Goal: Task Accomplishment & Management: Use online tool/utility

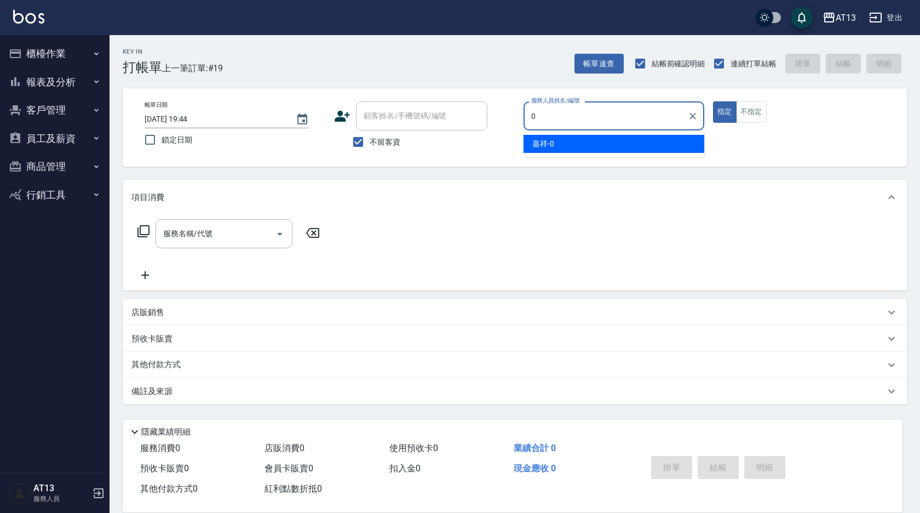
type input "嘉祥-0"
type button "true"
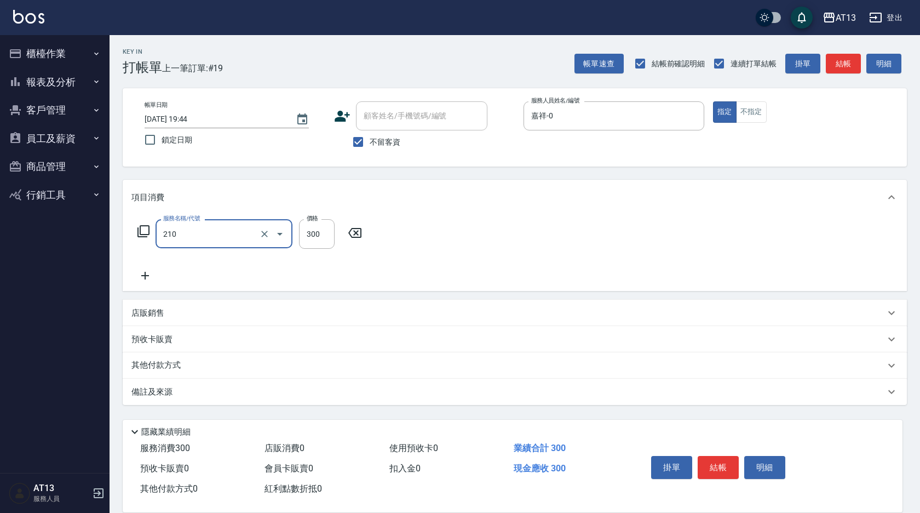
type input "歐娜洗髮精(210)"
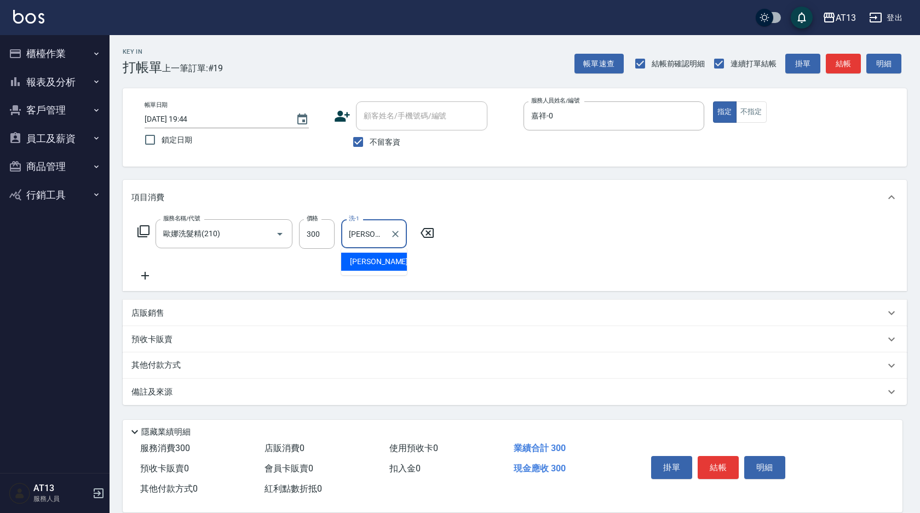
type input "[PERSON_NAME]-26"
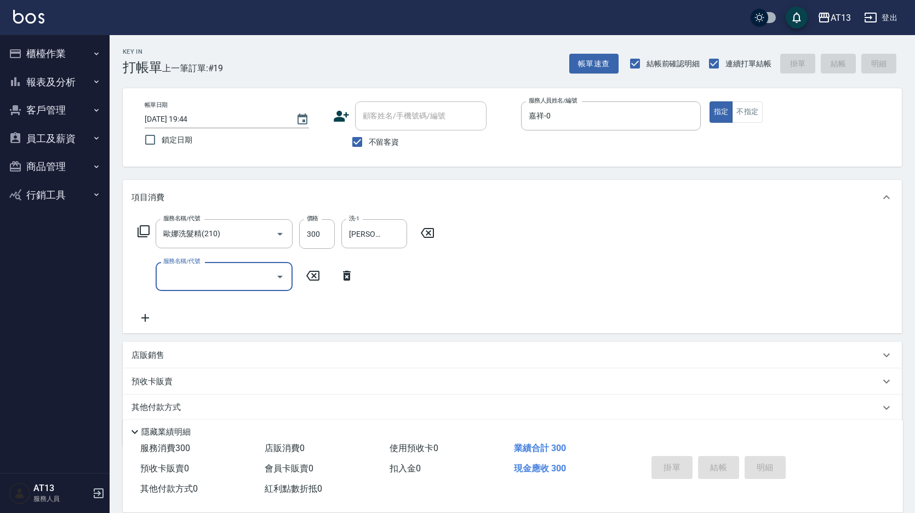
type input "[DATE] 19:46"
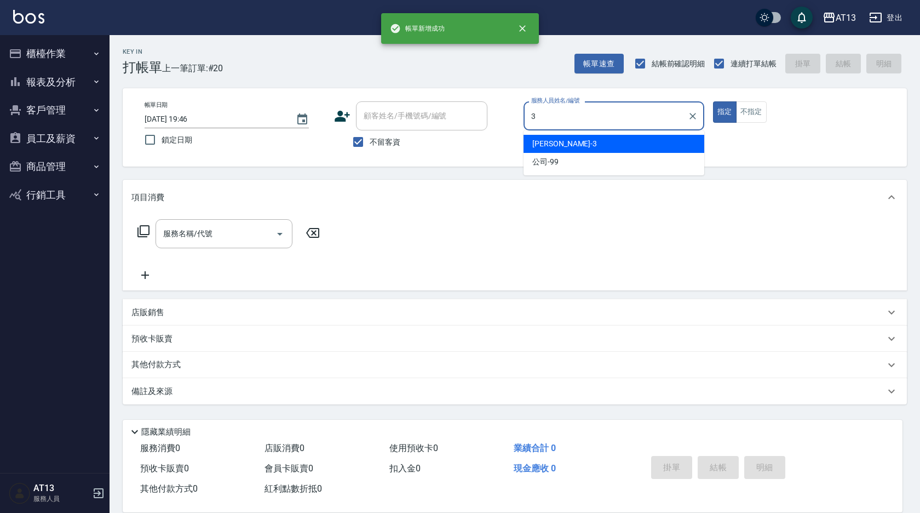
type input "[PERSON_NAME]-3"
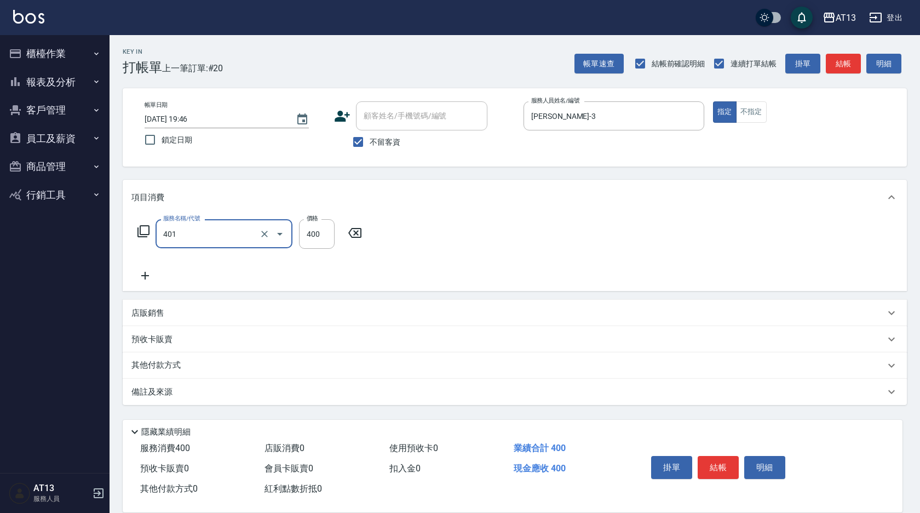
type input "剪髮(401)"
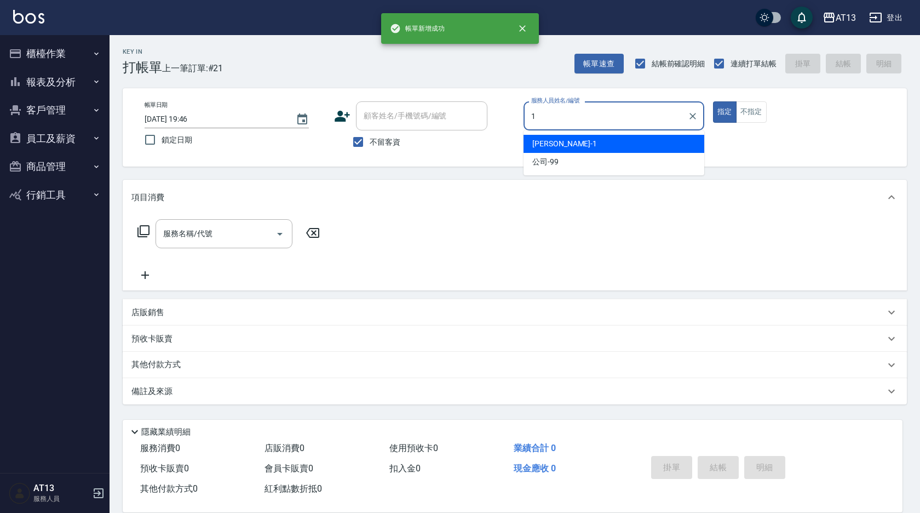
type input "鈞茹-1"
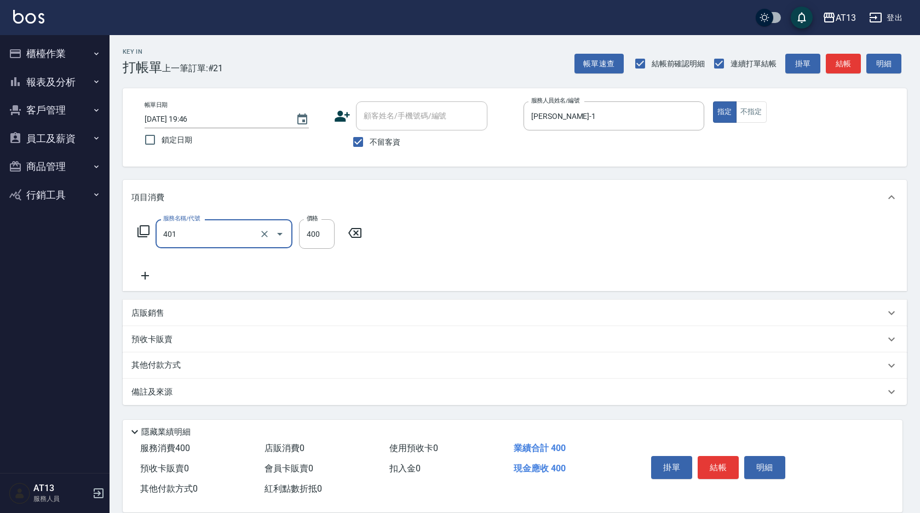
type input "剪髮(401)"
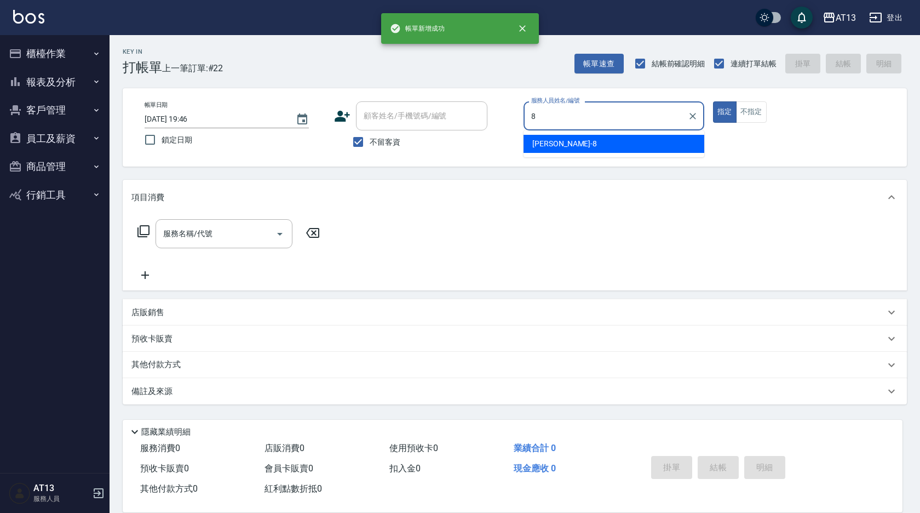
type input "Jerry-8"
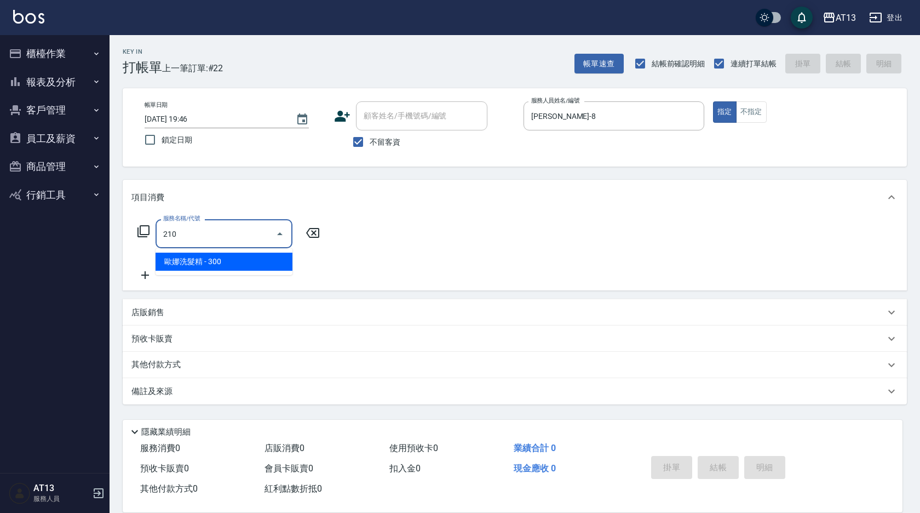
type input "歐娜洗髮精(210)"
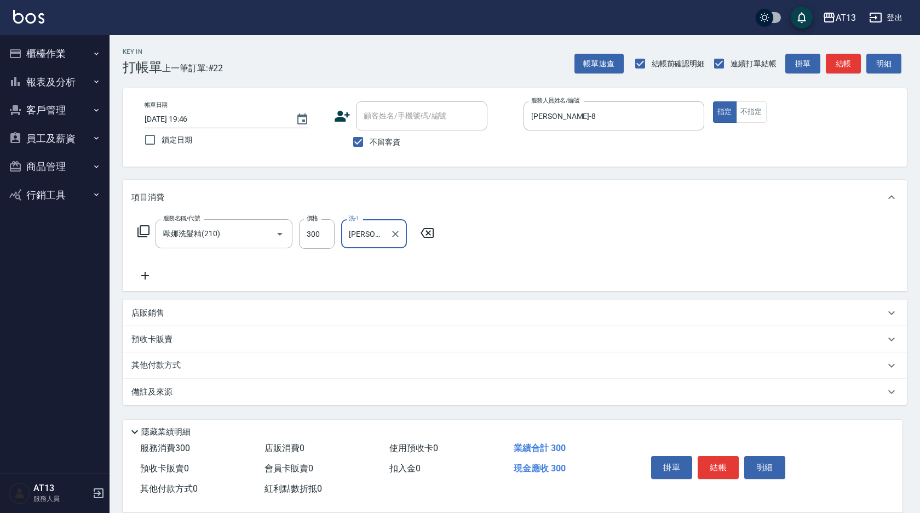
type input "吳映蓉-33"
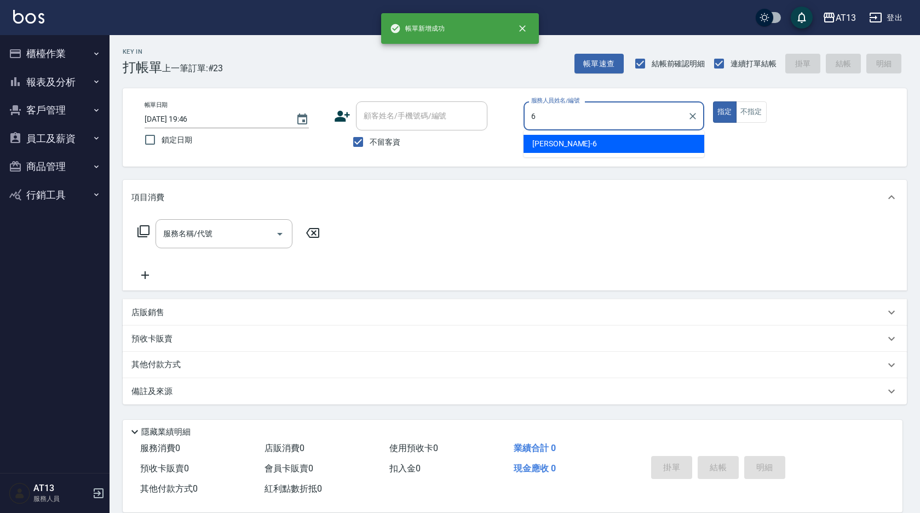
type input "亭妤-6"
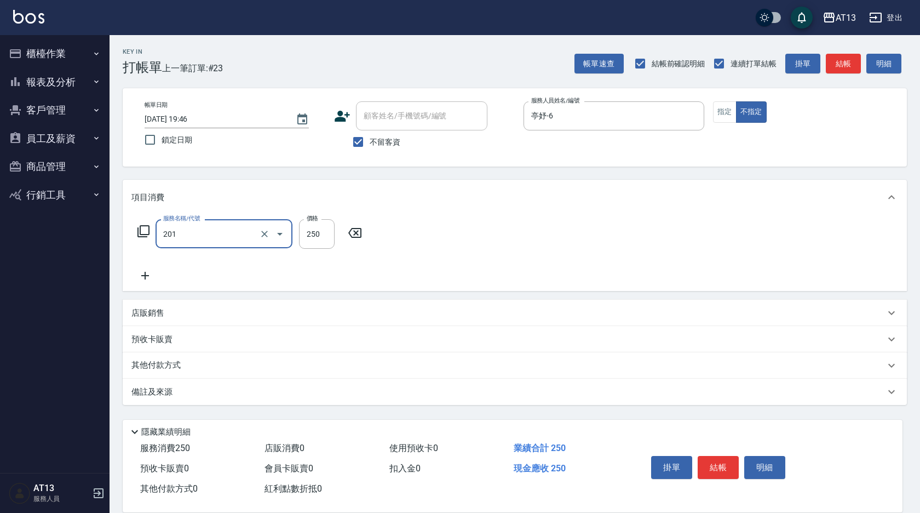
type input "洗髮(201)"
type input "鍾曉恩-26"
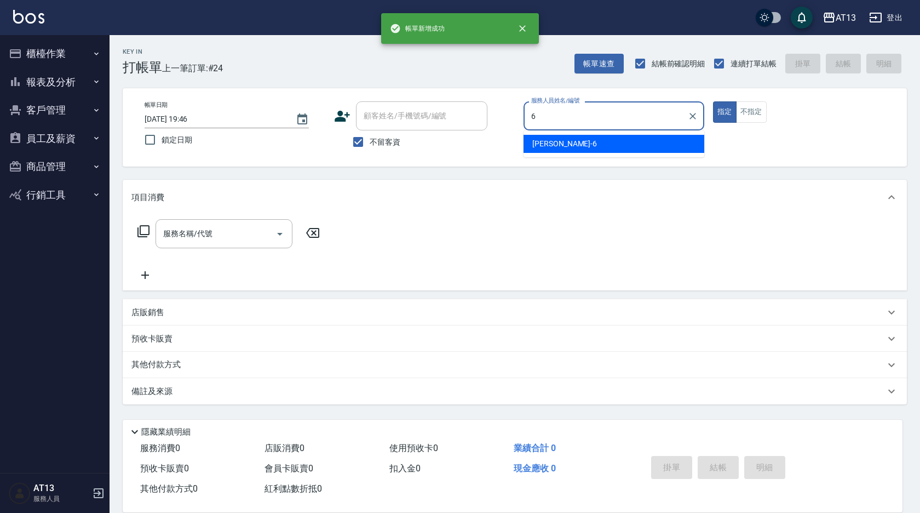
type input "亭妤-6"
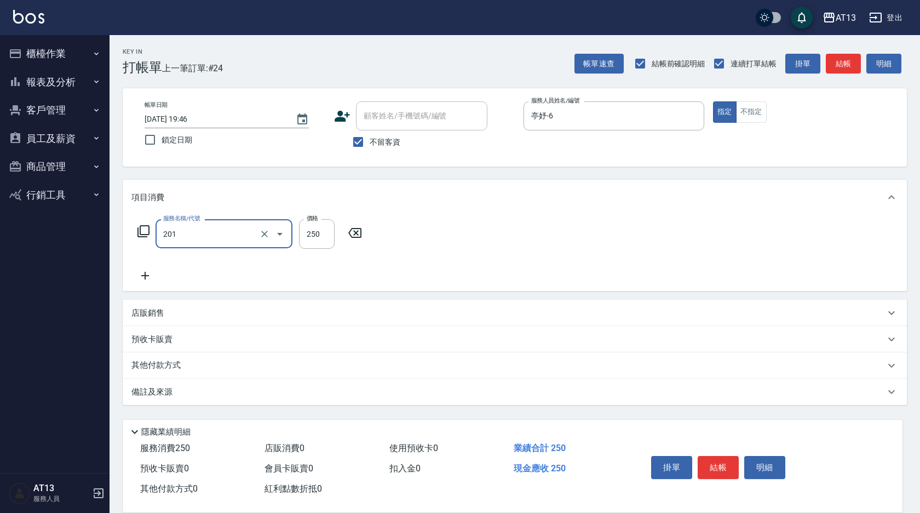
type input "洗髮(201)"
type input "妤宸-29"
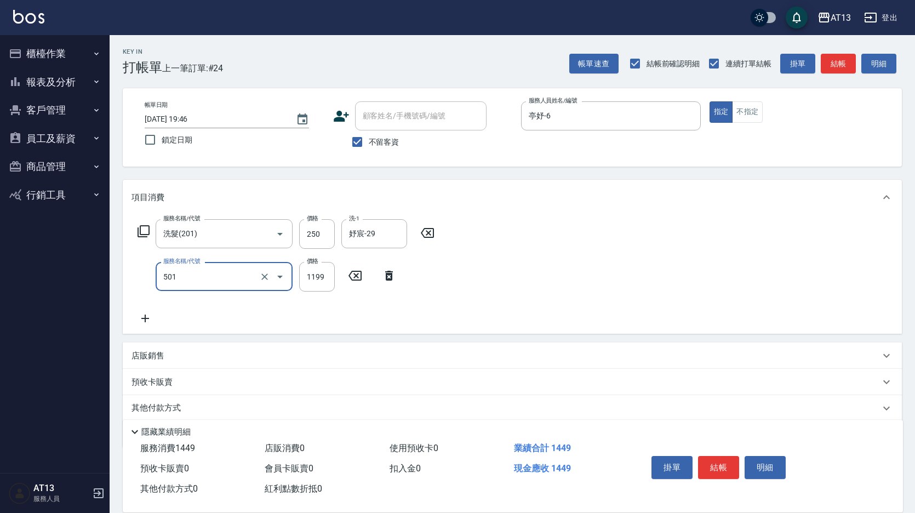
type input "染髮(501)"
type input "1600"
type input "妤宸-29"
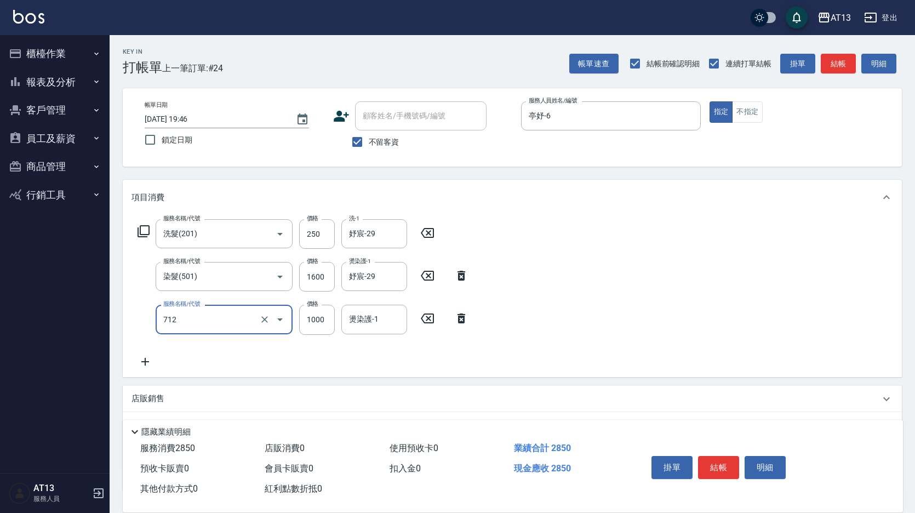
type input "伊蘭洋甘菊1000(712)"
type input "700"
type input "妤宸-29"
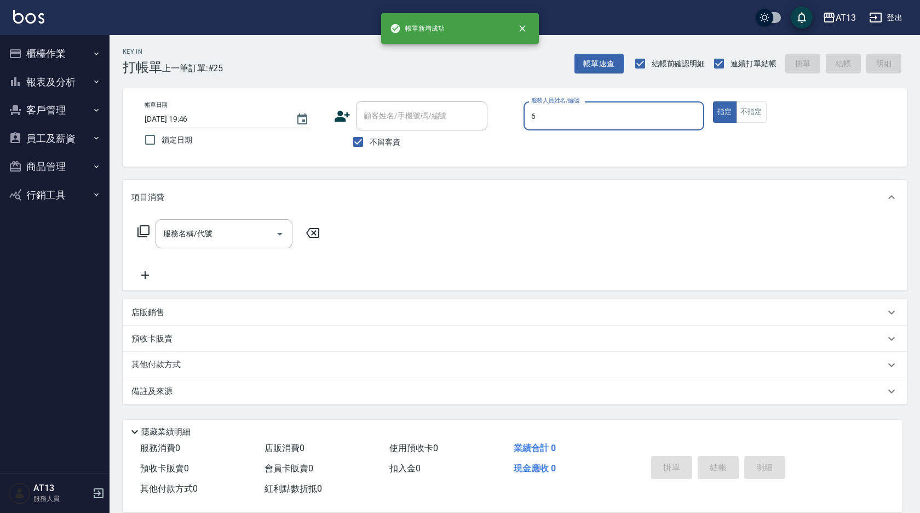
type input "亭妤-6"
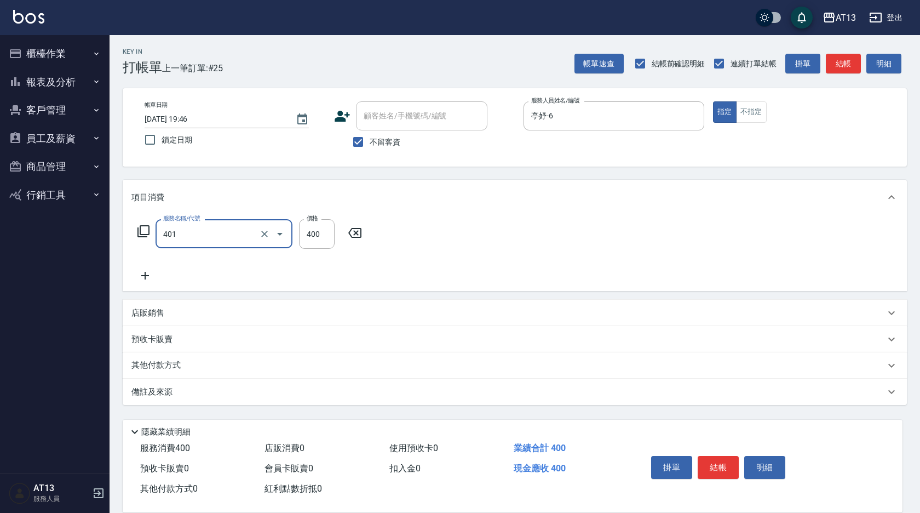
type input "剪髮(401)"
type input "300"
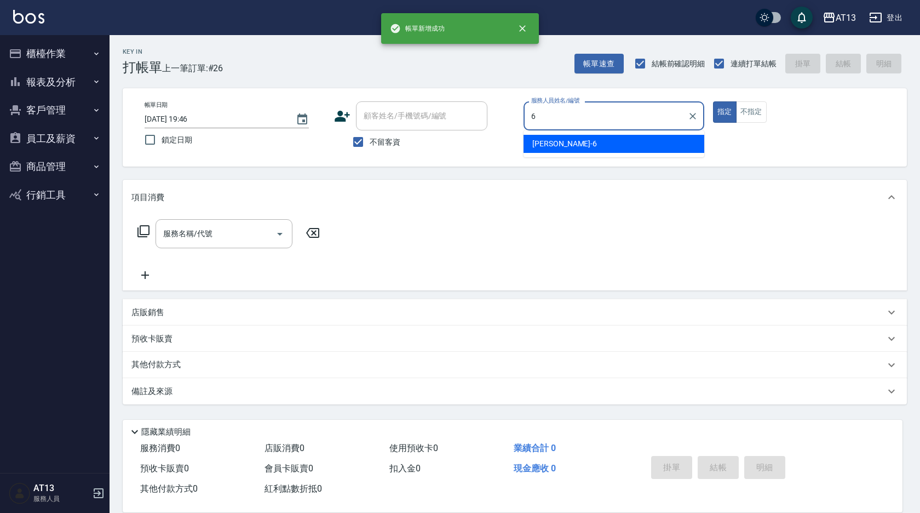
type input "亭妤-6"
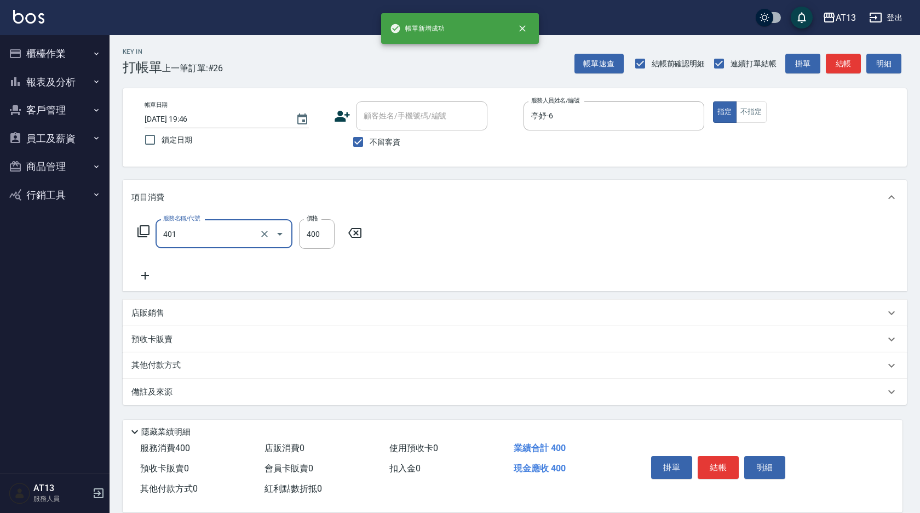
type input "剪髮(401)"
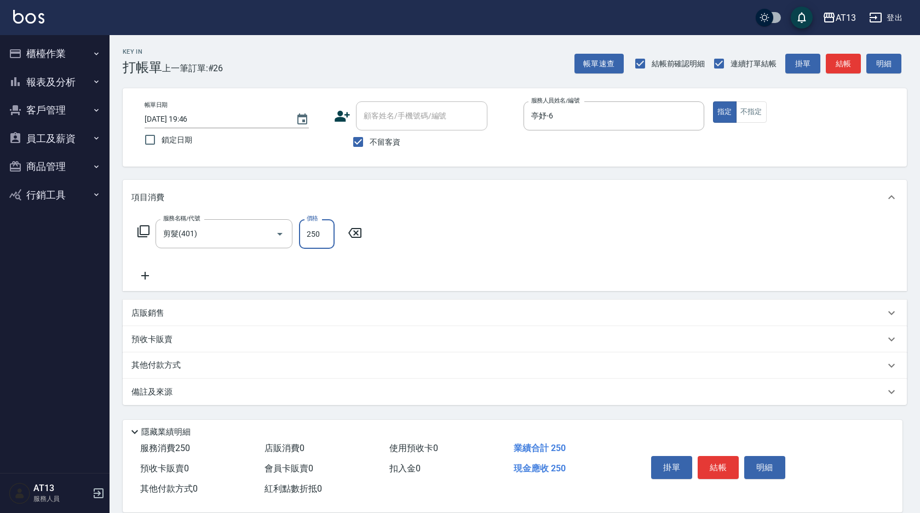
type input "250"
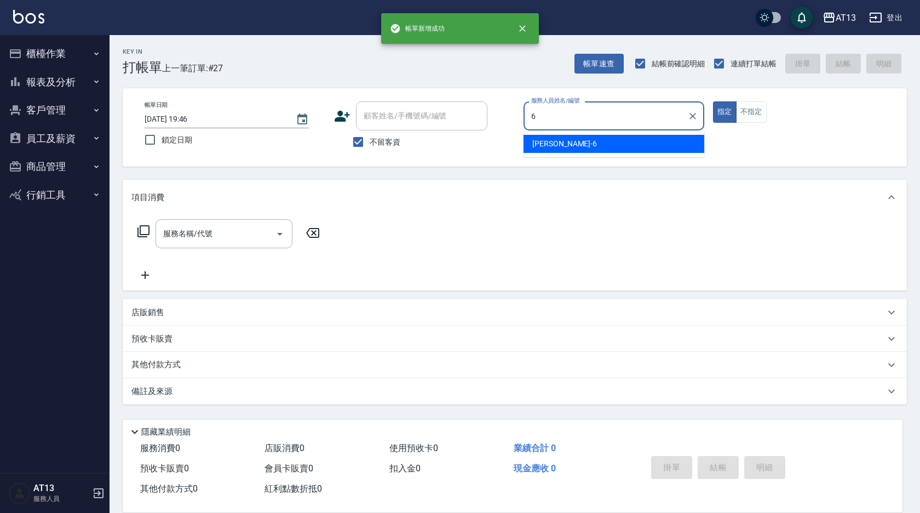
type input "亭妤-6"
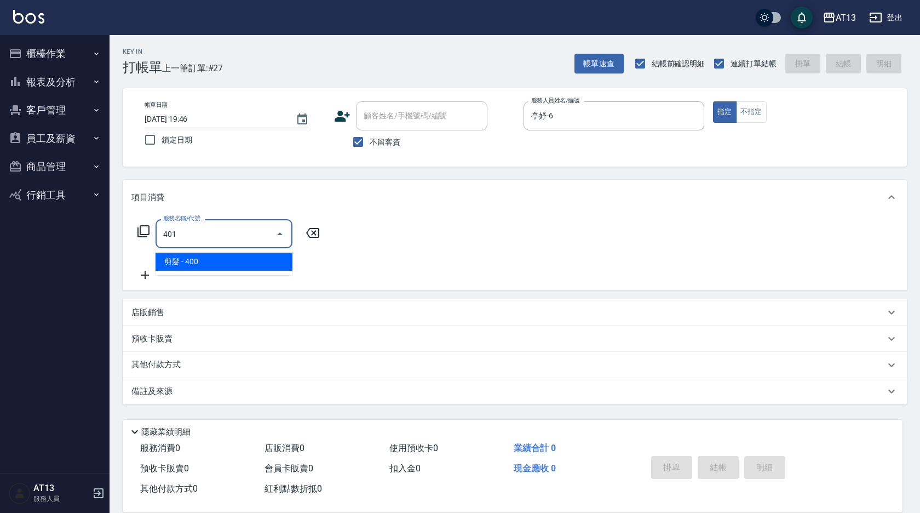
type input "剪髮(401)"
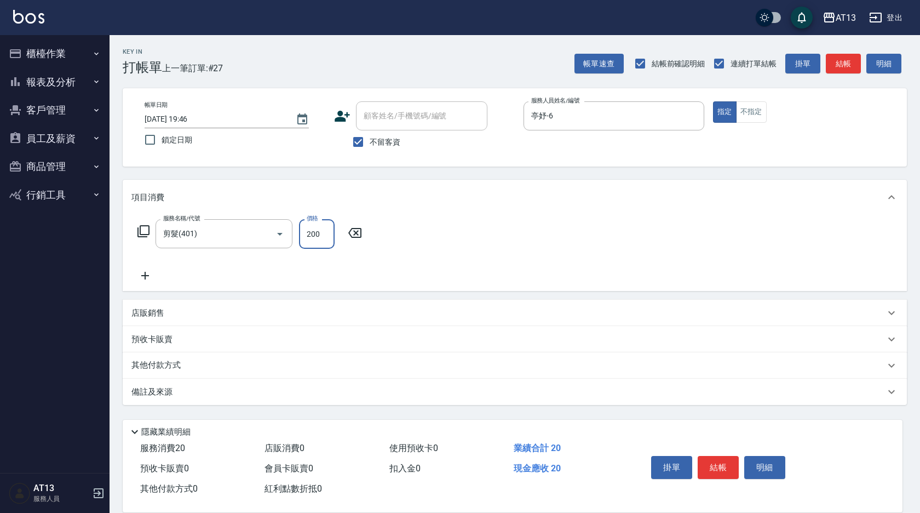
type input "200"
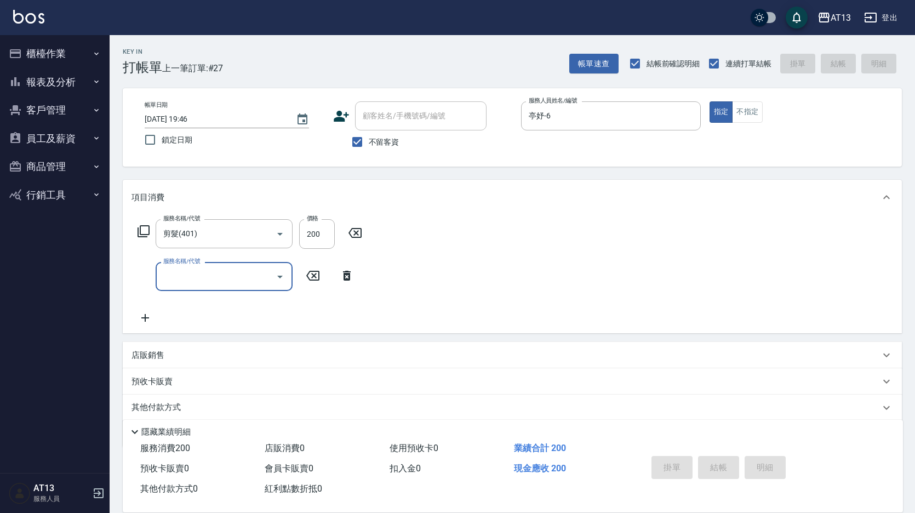
type input "2025/09/17 19:47"
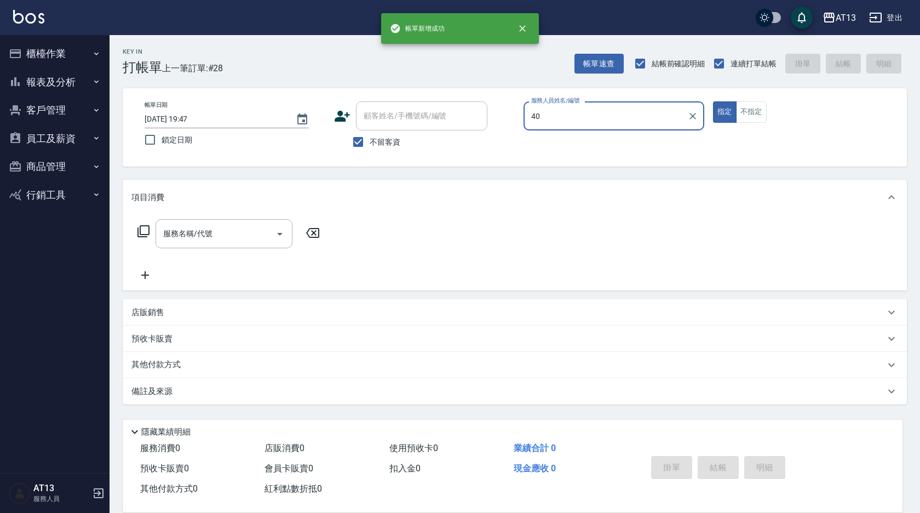
type input "4"
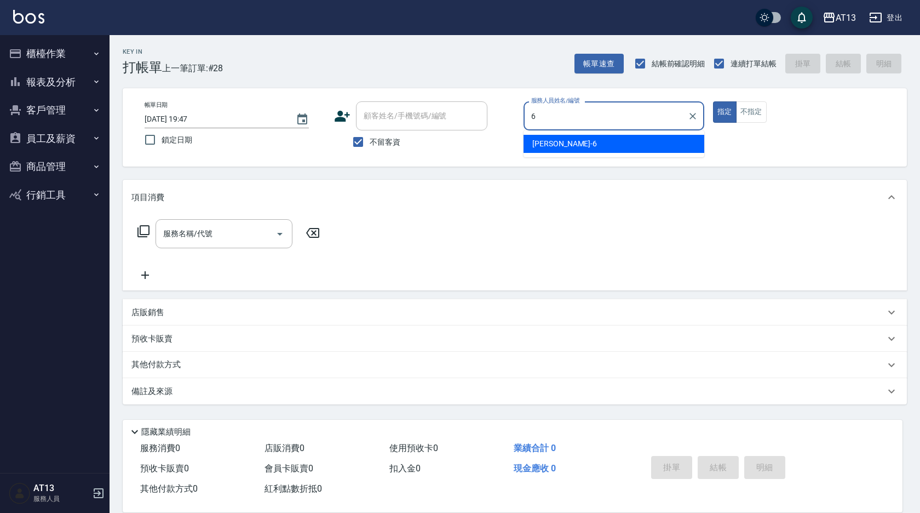
type input "亭妤-6"
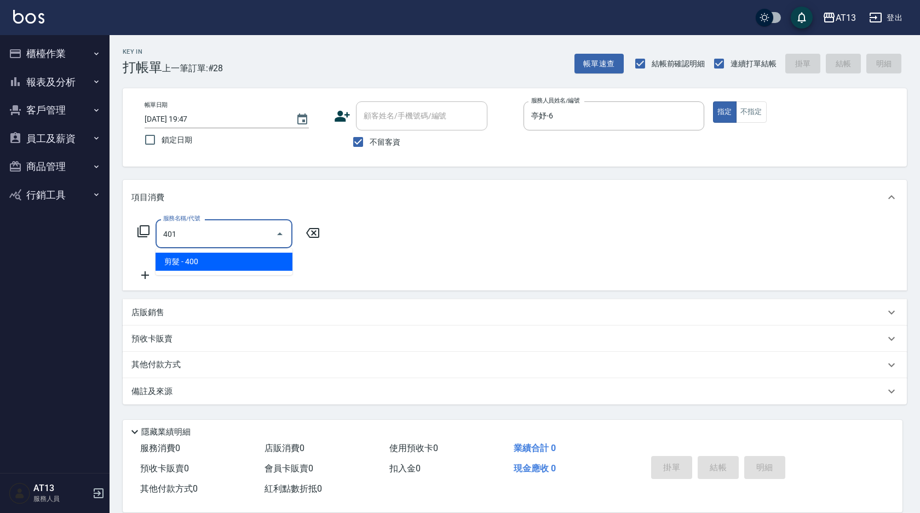
type input "剪髮(401)"
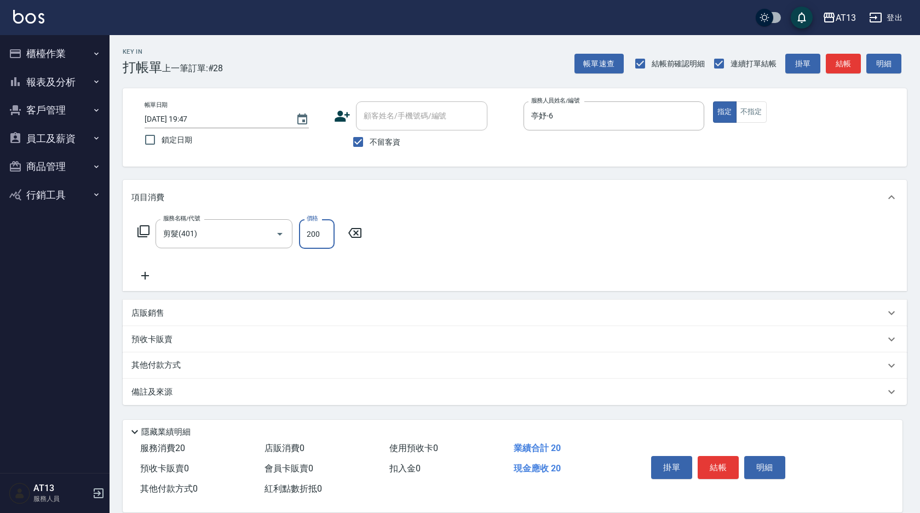
type input "200"
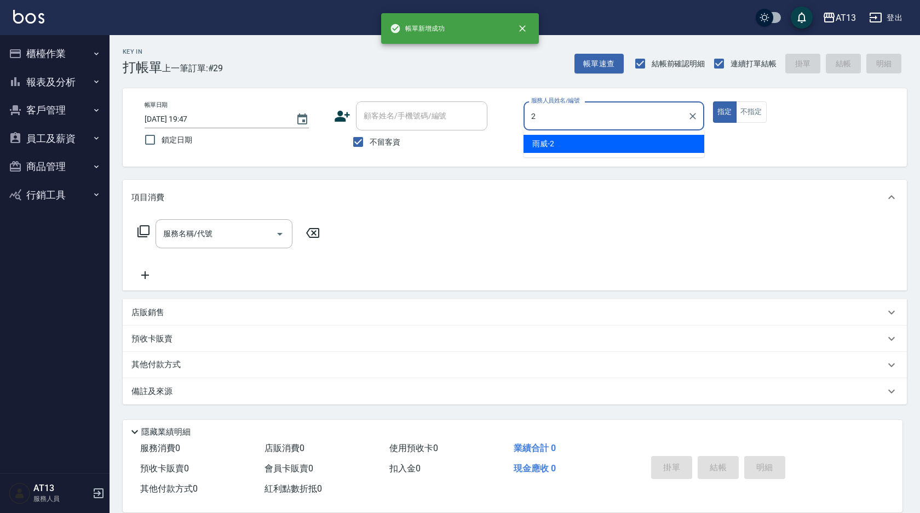
type input "雨威-2"
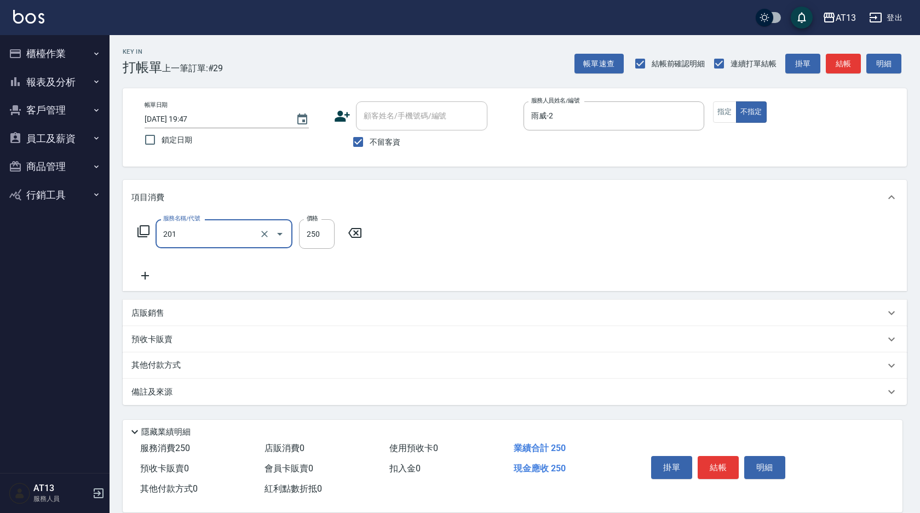
type input "洗髮(201)"
type input "雨威-2"
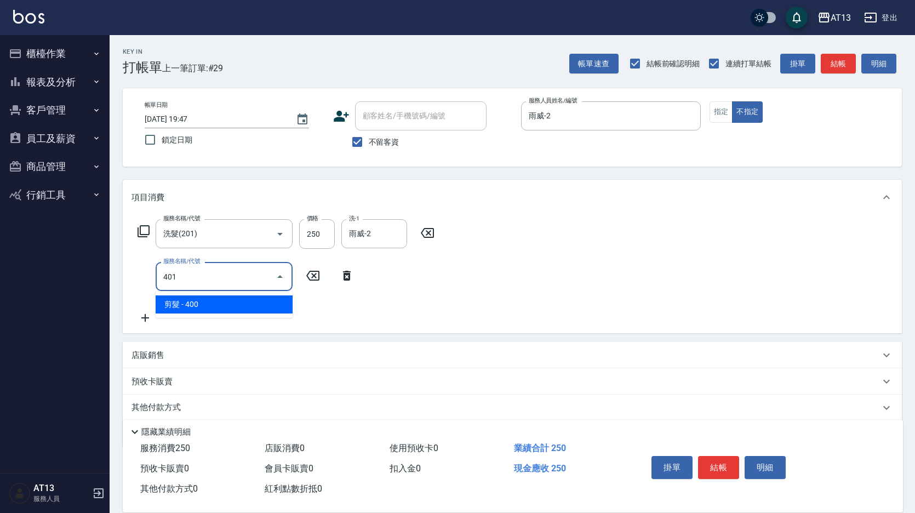
type input "剪髮(401)"
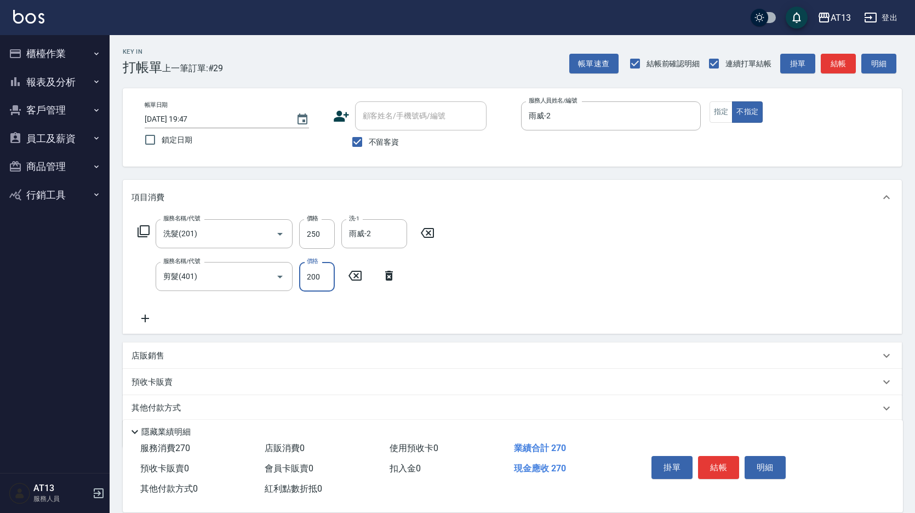
type input "200"
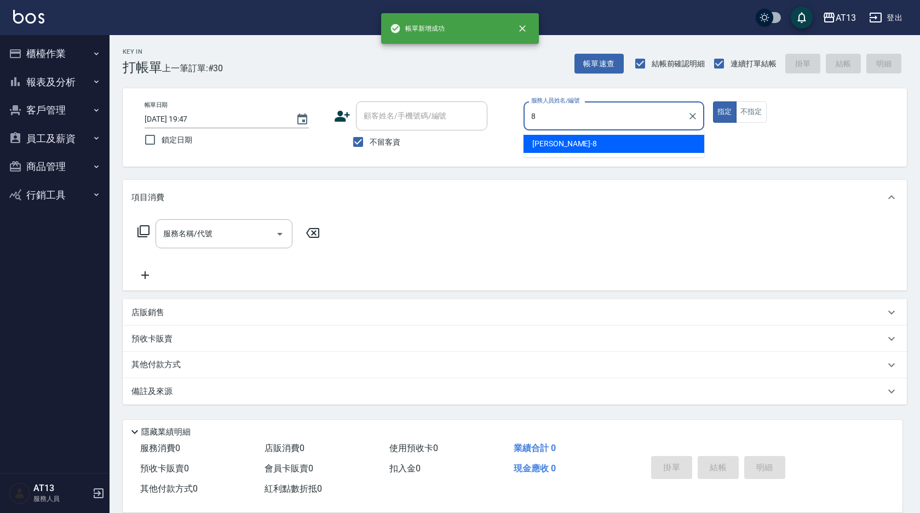
type input "Jerry-8"
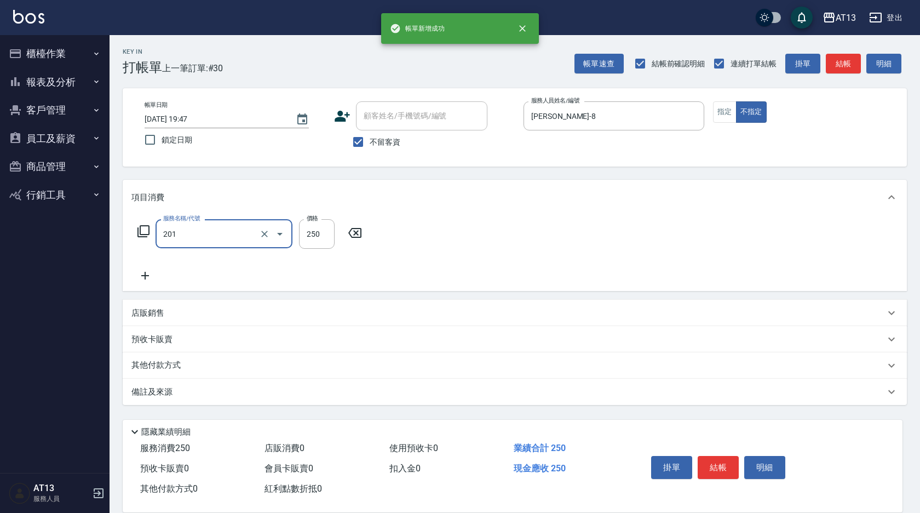
type input "洗髮(201)"
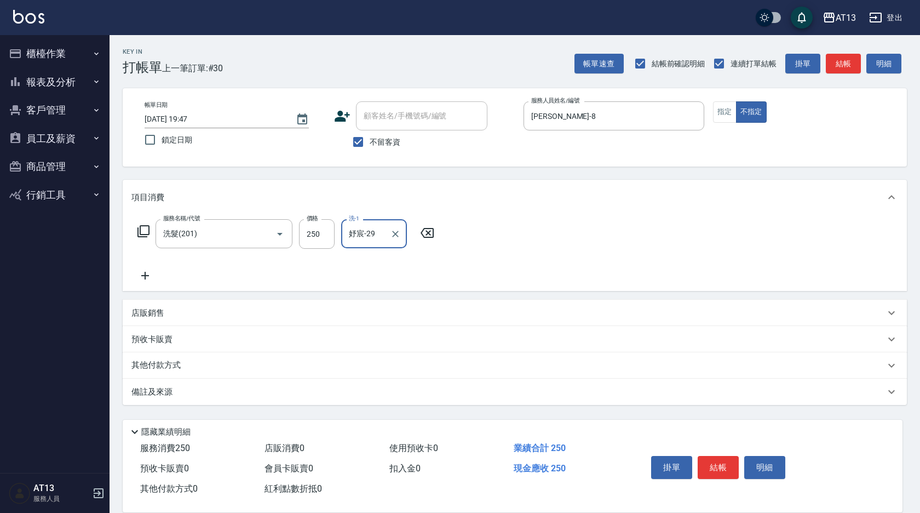
type input "妤宸-29"
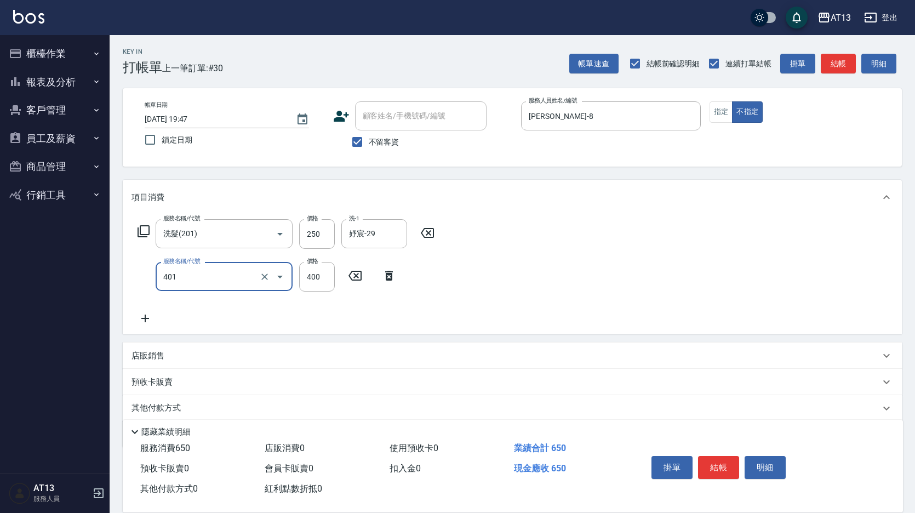
type input "剪髮(401)"
type input "200"
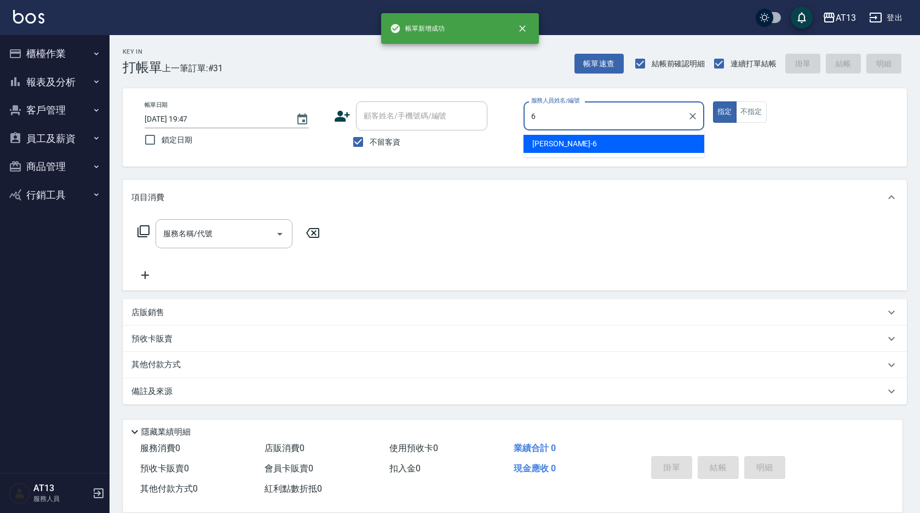
type input "亭妤-6"
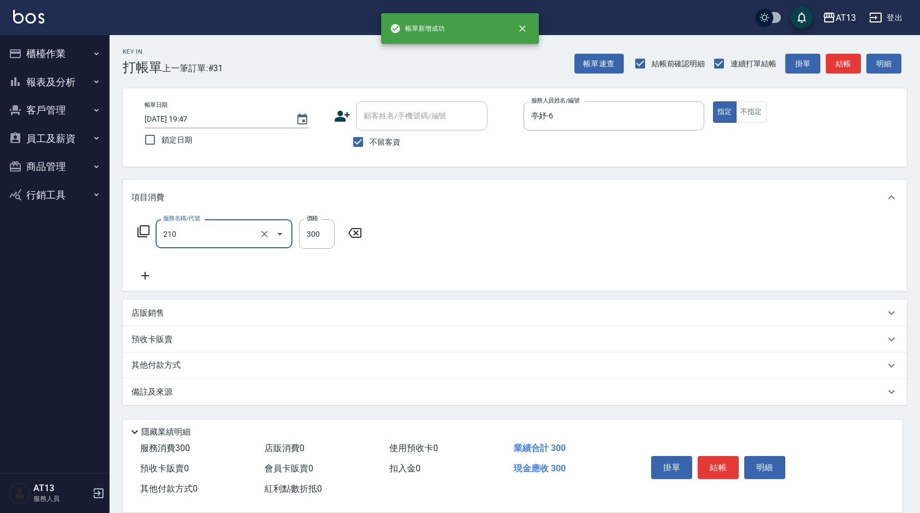
type input "歐娜洗髮精(210)"
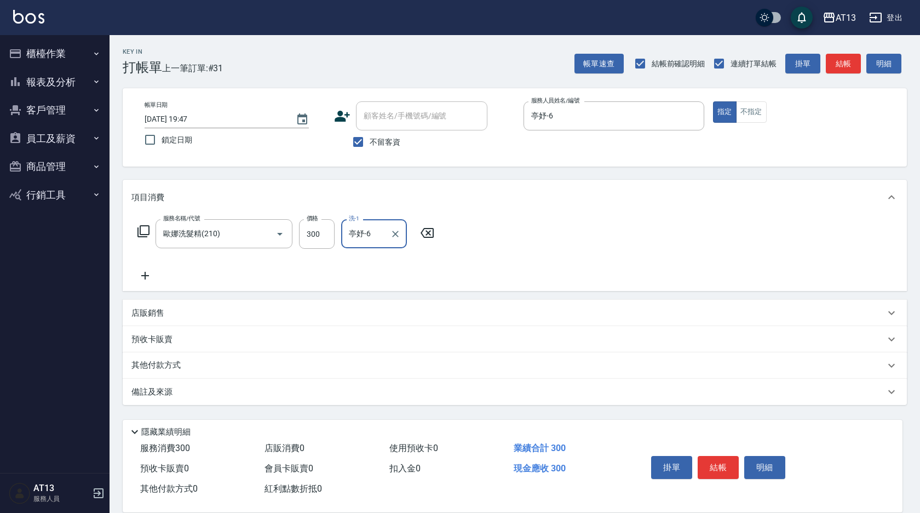
type input "亭妤-6"
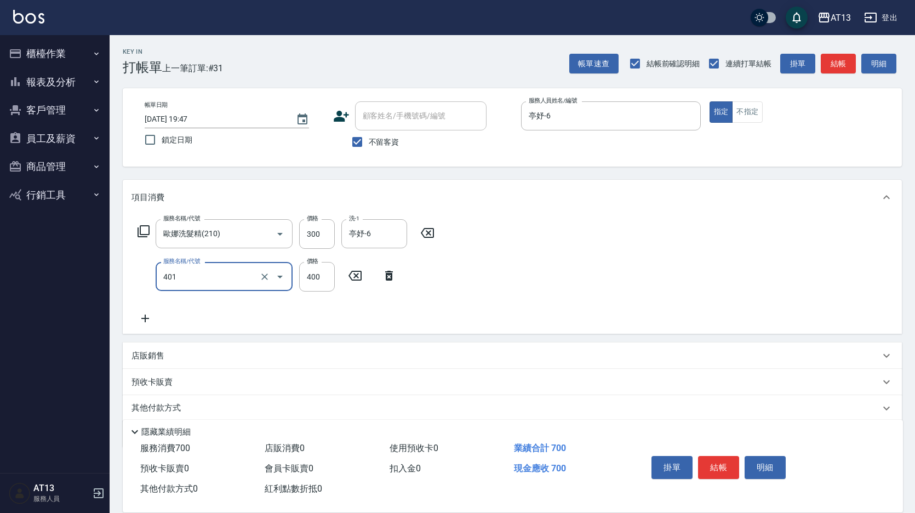
type input "剪髮(401)"
type input "300"
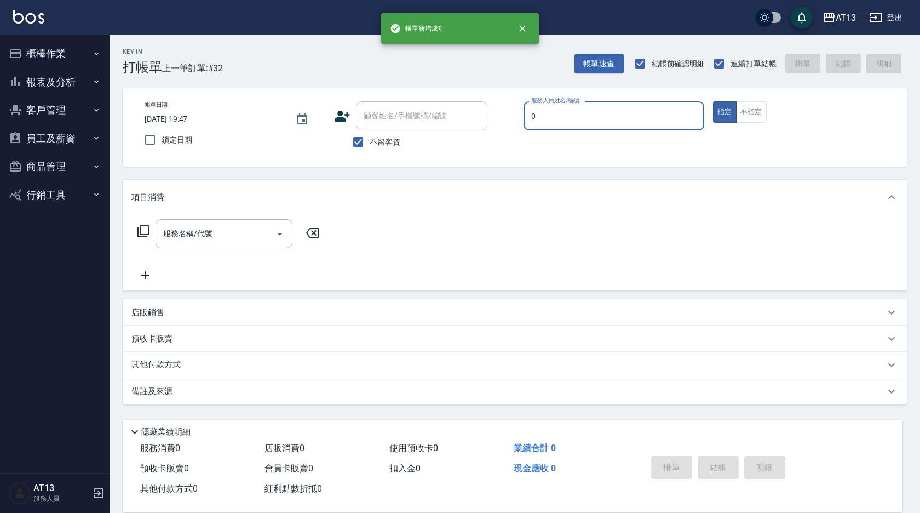
type input "嘉祥-0"
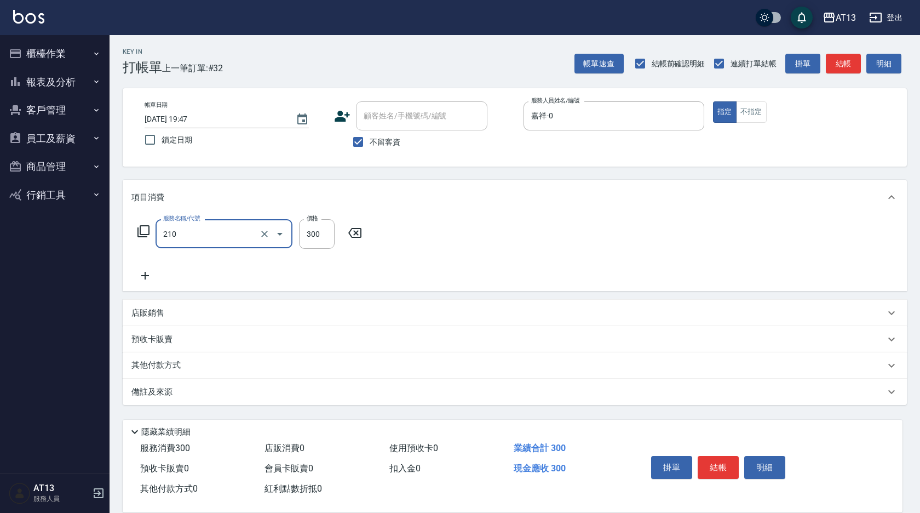
type input "歐娜洗髮精(210)"
type input "鍾曉恩-26"
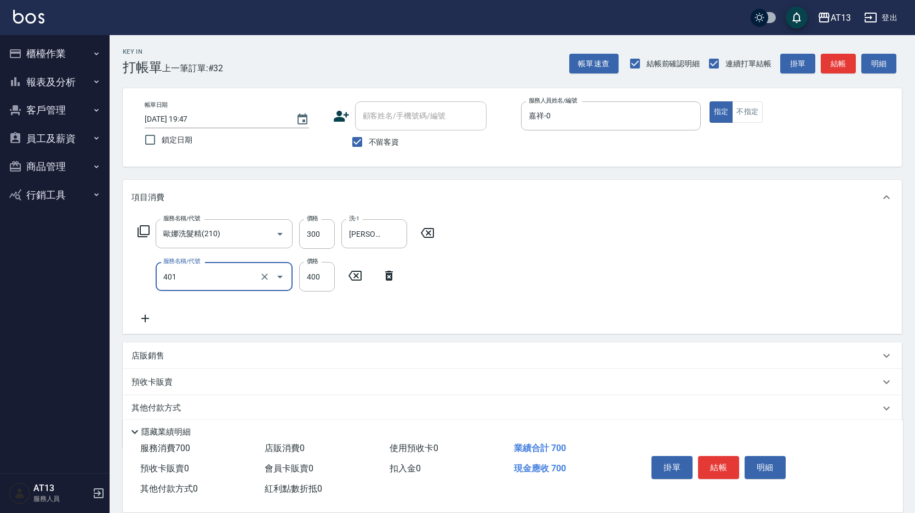
type input "剪髮(401)"
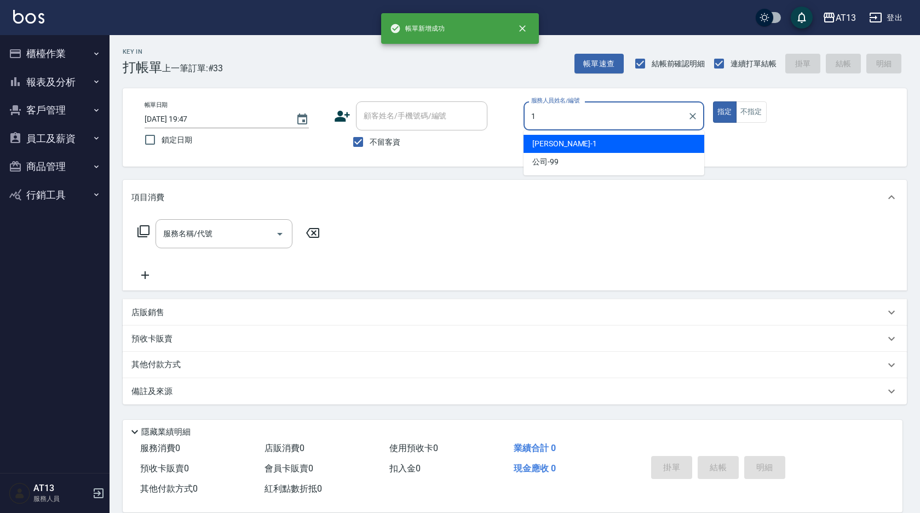
type input "鈞茹-1"
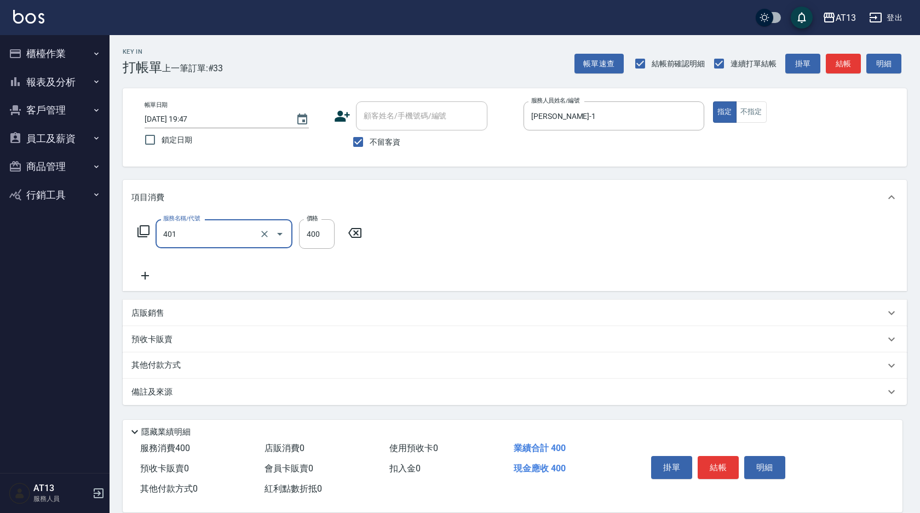
type input "剪髮(401)"
type input "750"
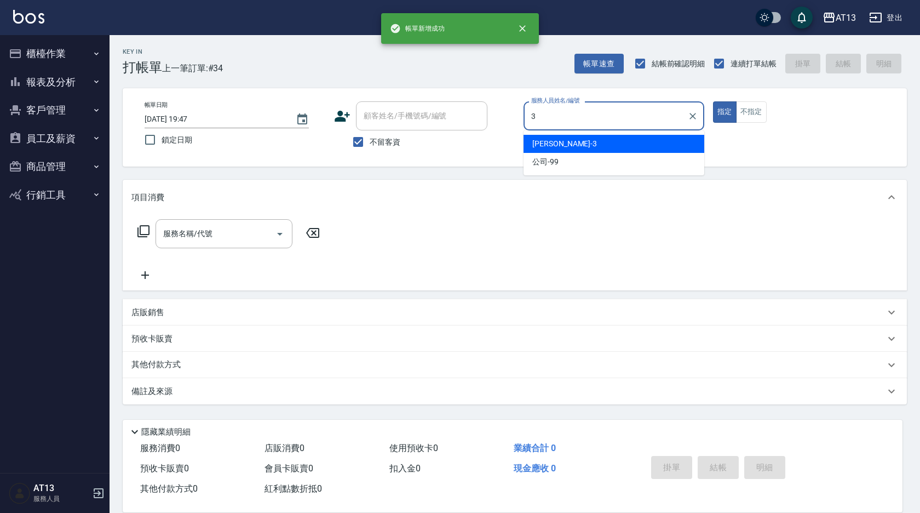
type input "[PERSON_NAME]-3"
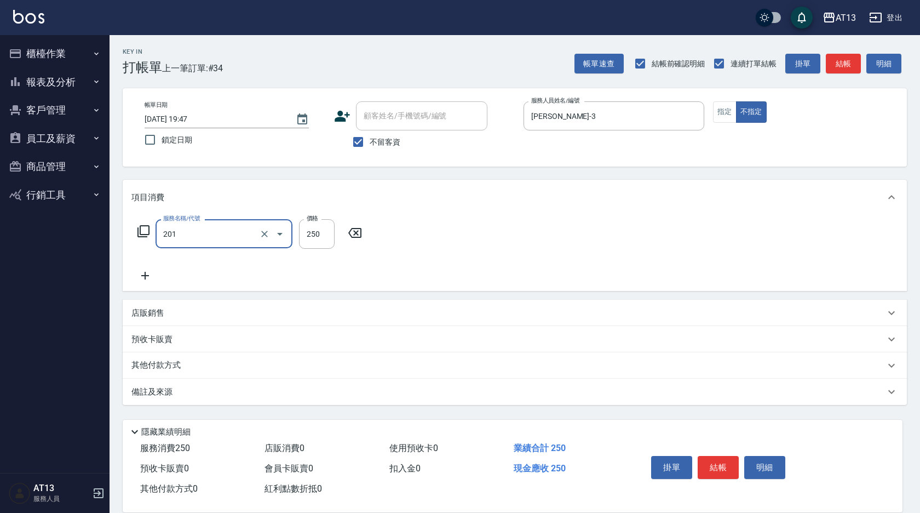
type input "洗髮(201)"
type input "250"
type input "妤宸-29"
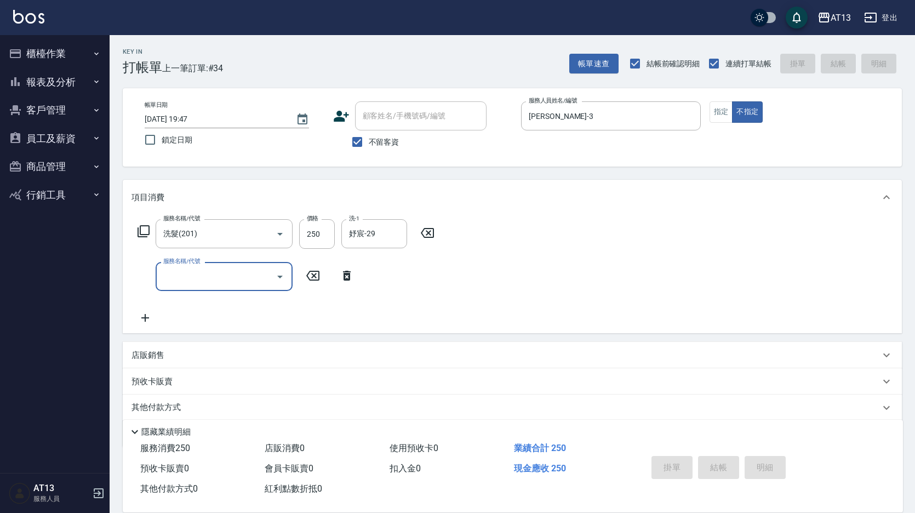
type input "2025/09/17 19:48"
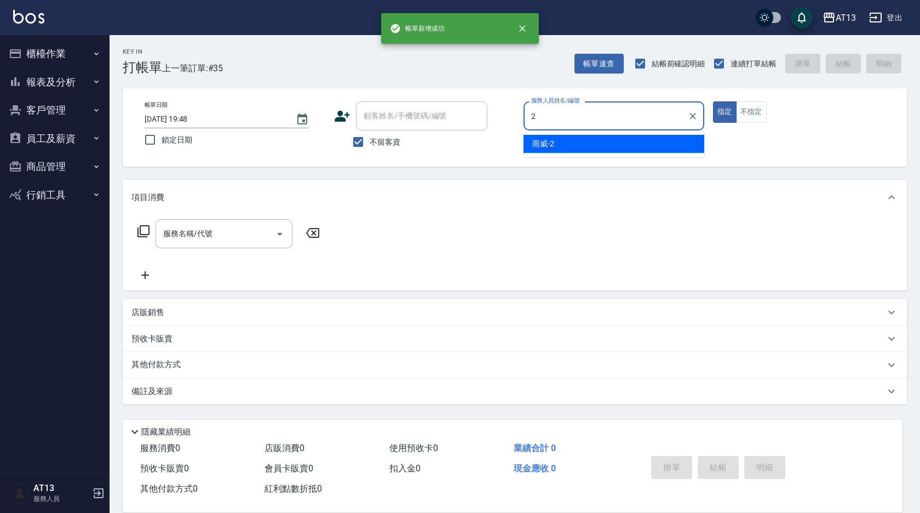
type input "雨威-2"
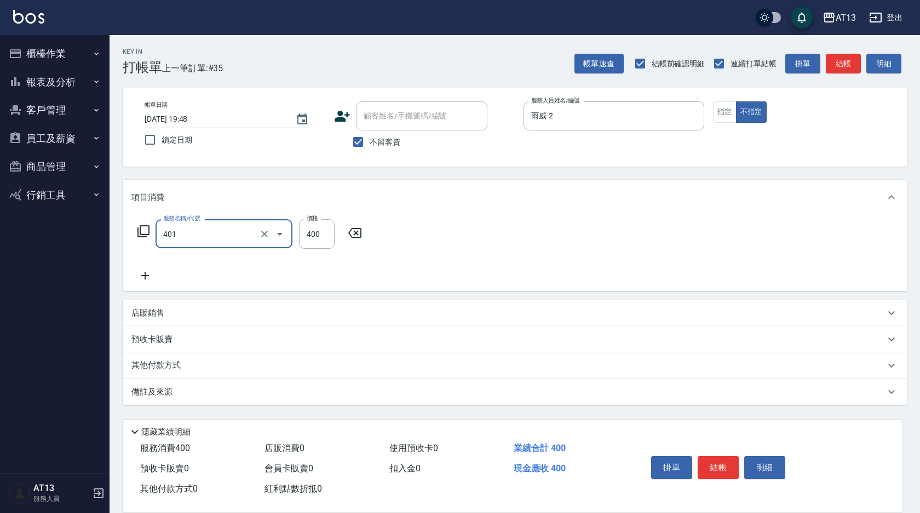
type input "剪髮(401)"
type input "200"
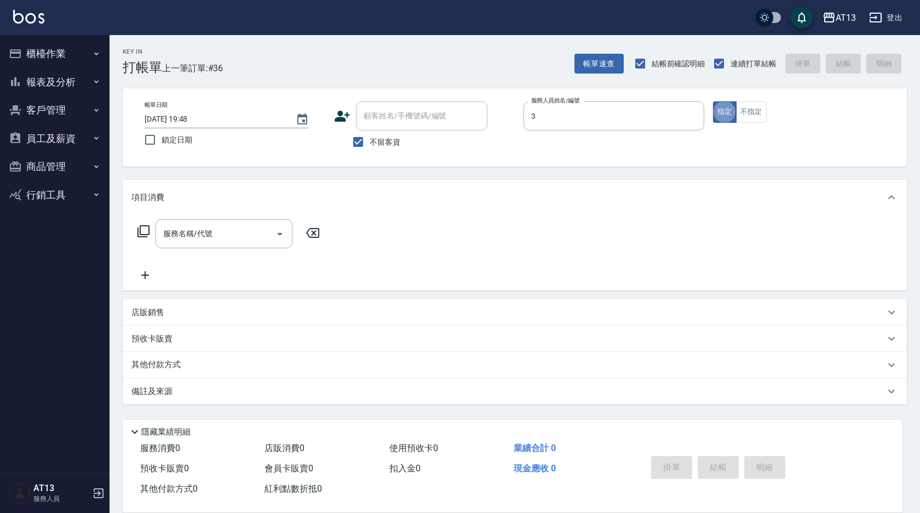
type input "[PERSON_NAME]-3"
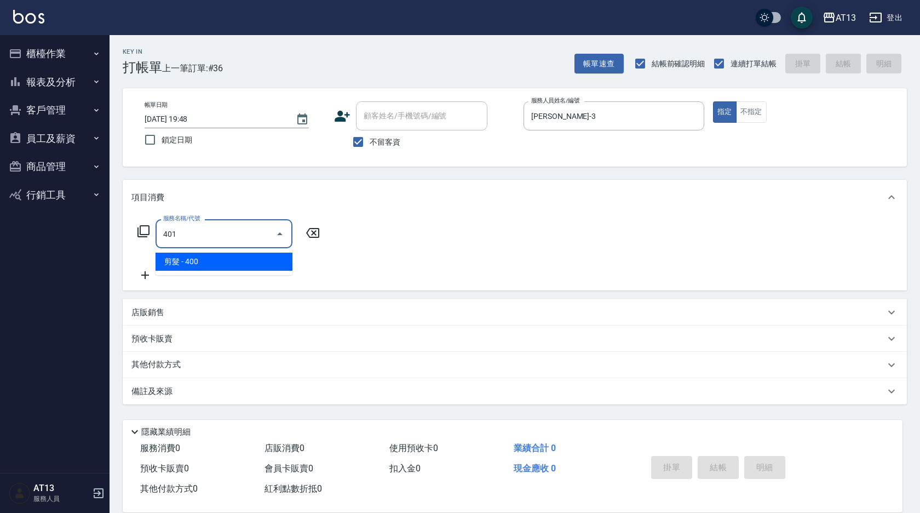
type input "剪髮(401)"
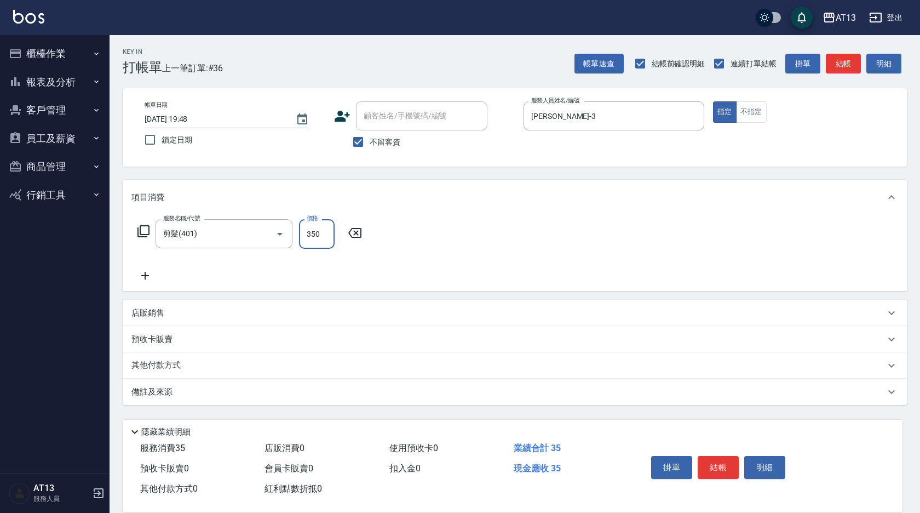
type input "350"
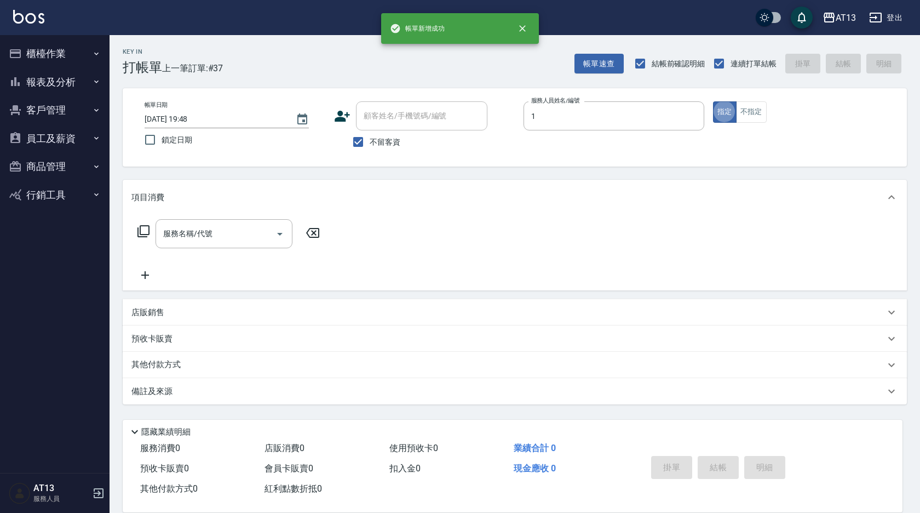
type input "鈞茹-1"
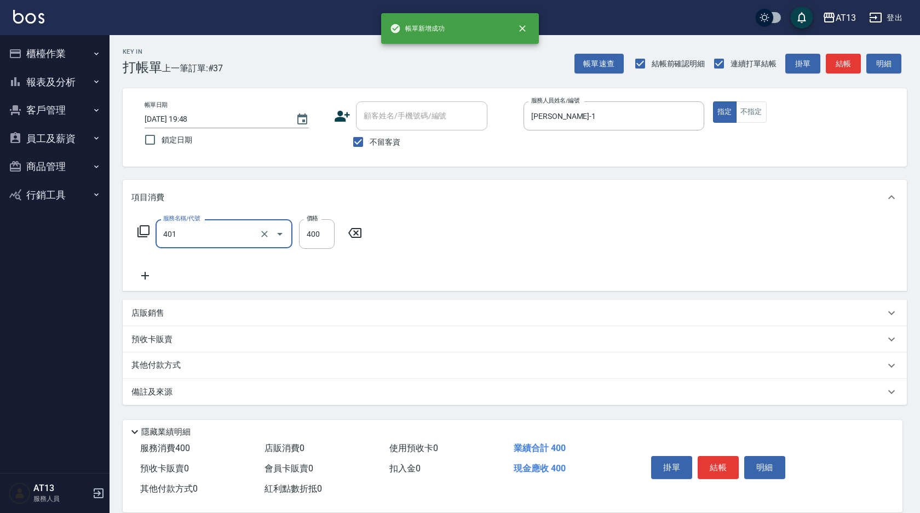
type input "剪髮(401)"
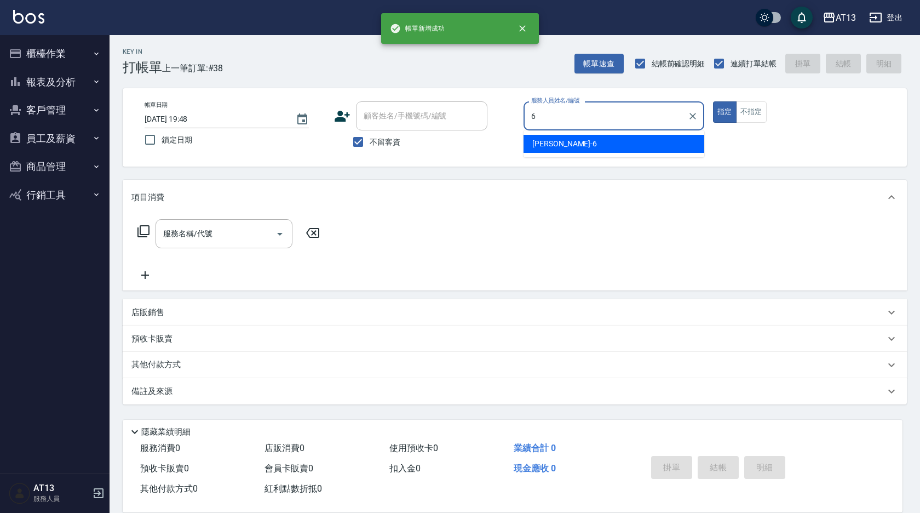
type input "亭妤-6"
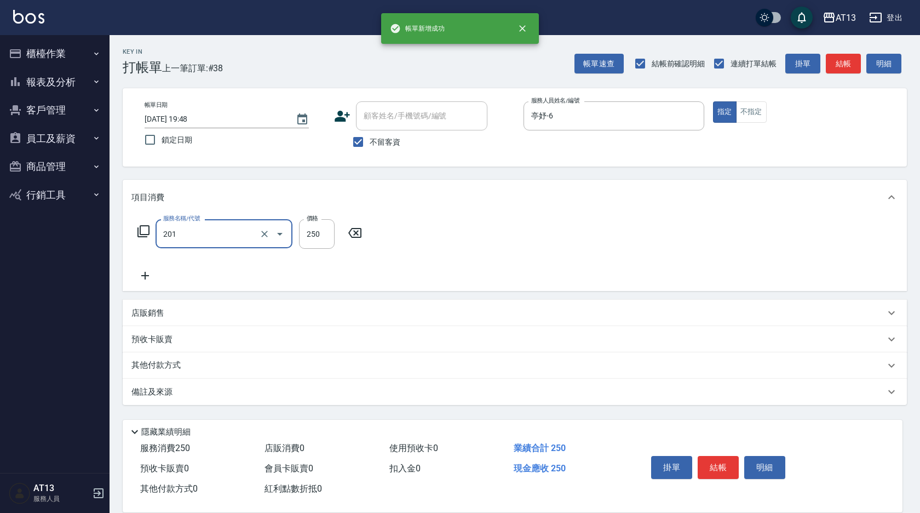
type input "洗髮(201)"
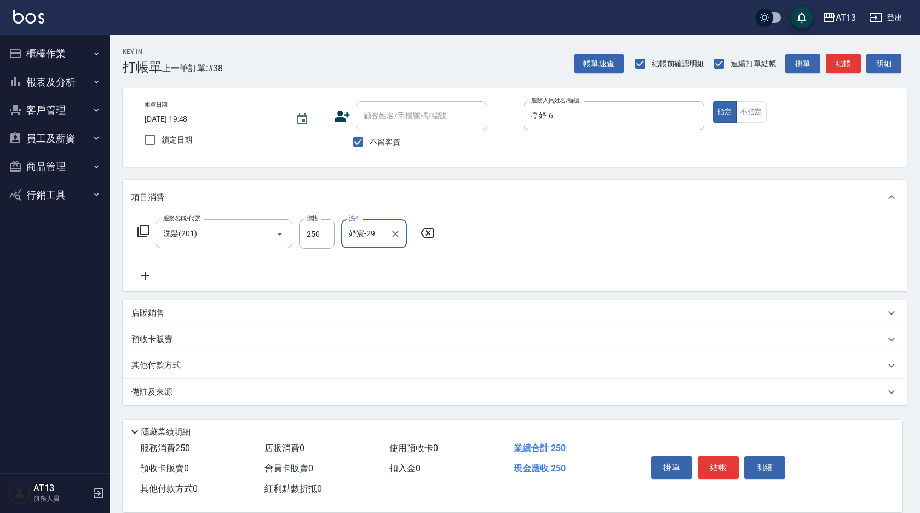
type input "妤宸-29"
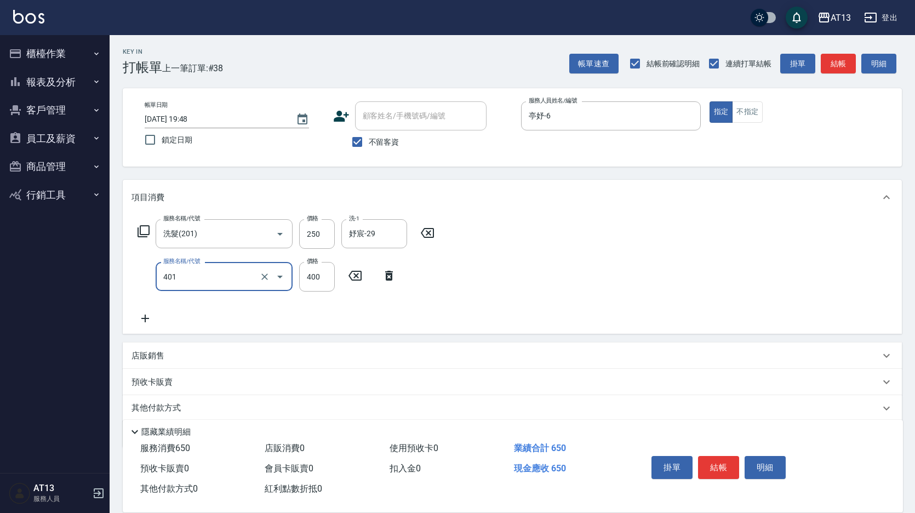
type input "剪髮(401)"
type input "350"
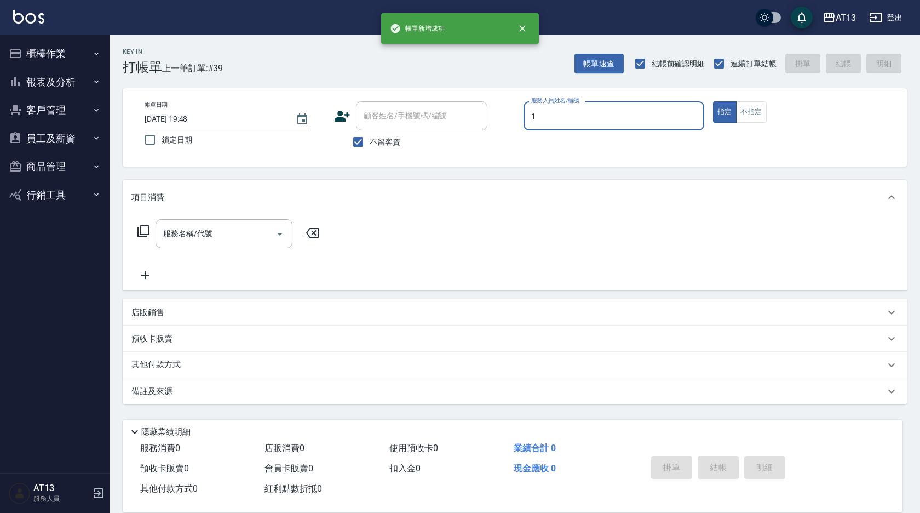
type input "鈞茹-1"
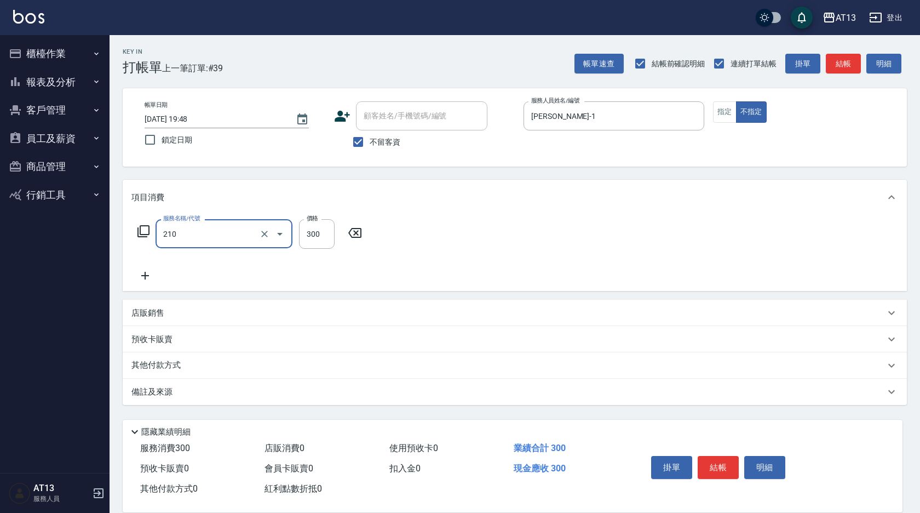
type input "歐娜洗髮精(210)"
type input "鍾曉恩-26"
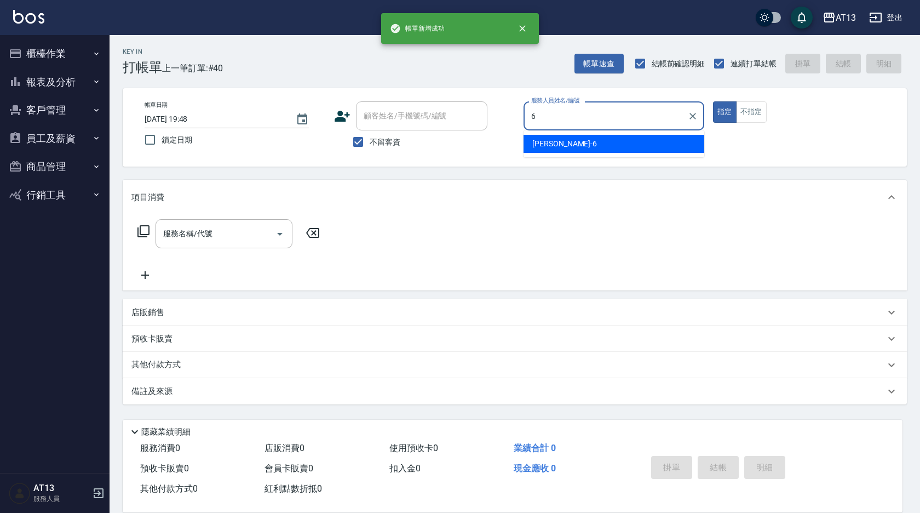
type input "亭妤-6"
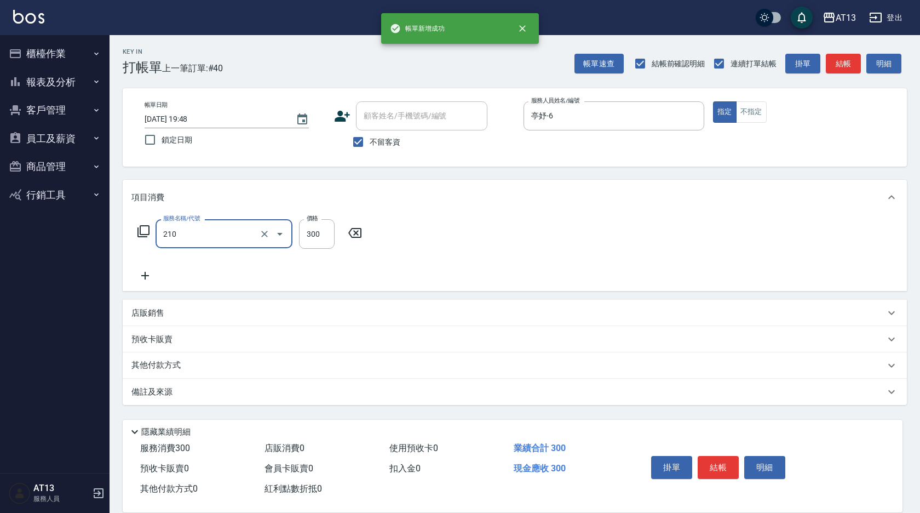
type input "歐娜洗髮精(210)"
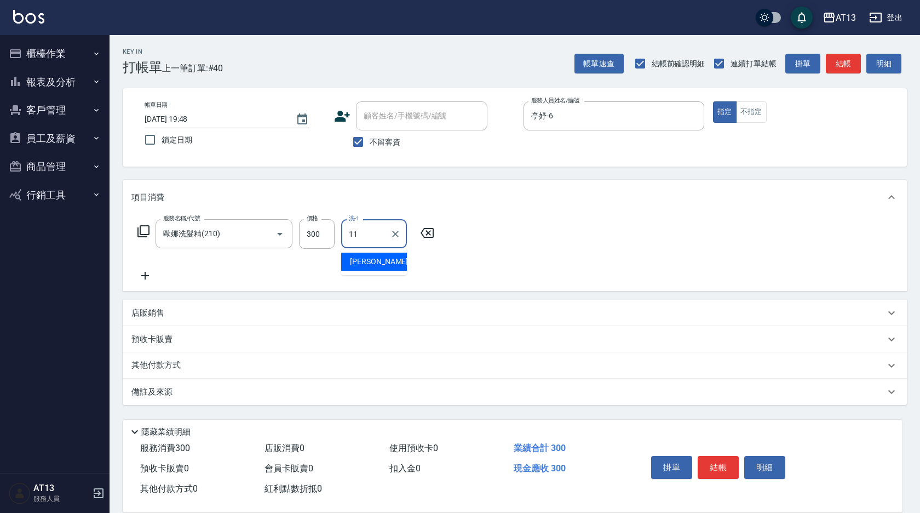
type input "[PERSON_NAME]-11"
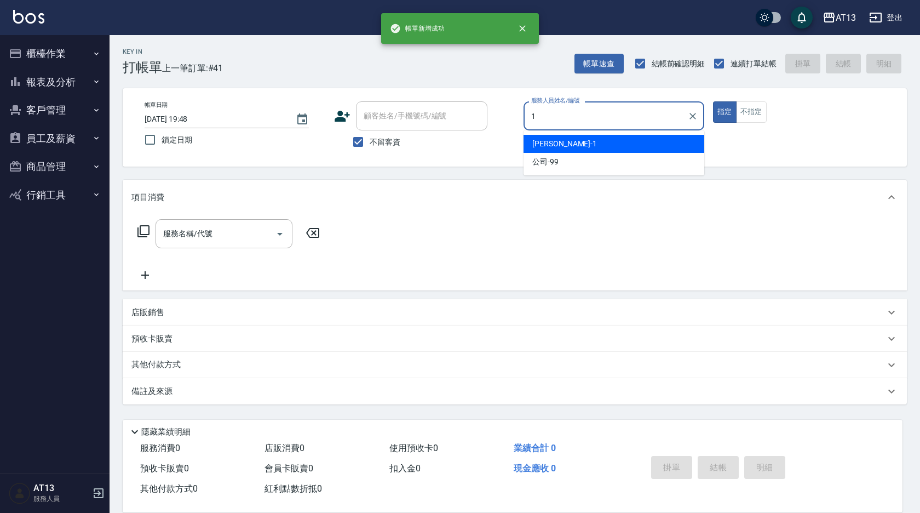
type input "鈞茹-1"
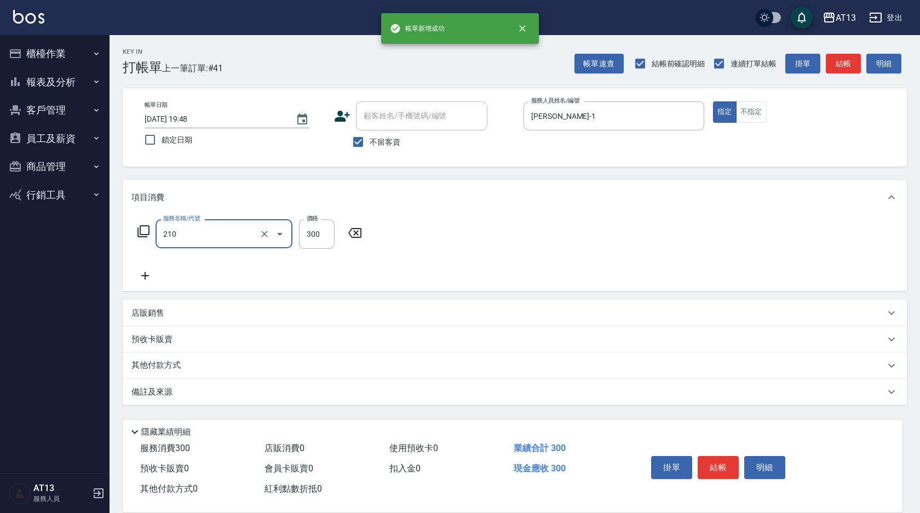
type input "歐娜洗髮精(210)"
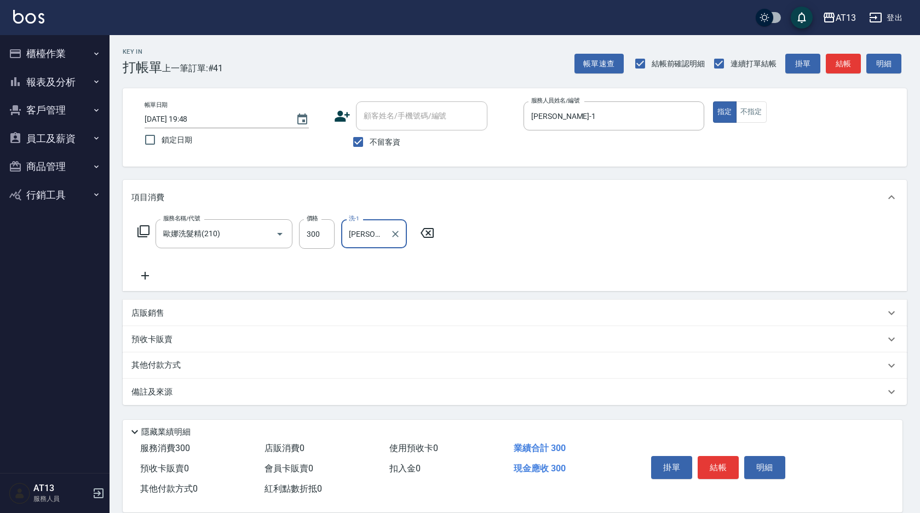
type input "鈞茹-1"
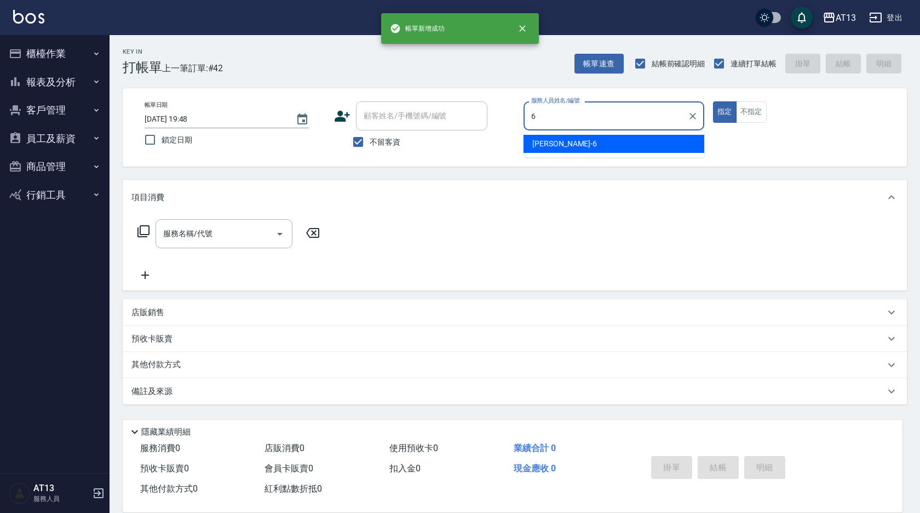
type input "亭妤-6"
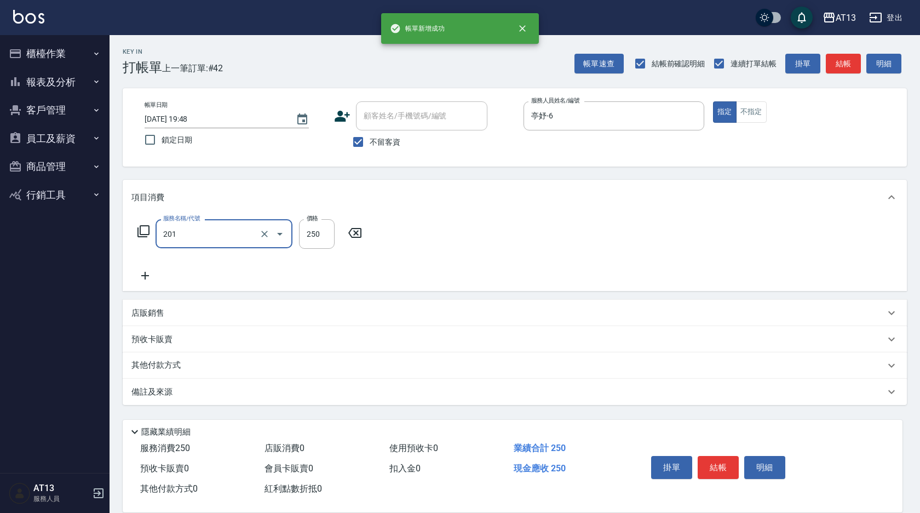
type input "洗髮(201)"
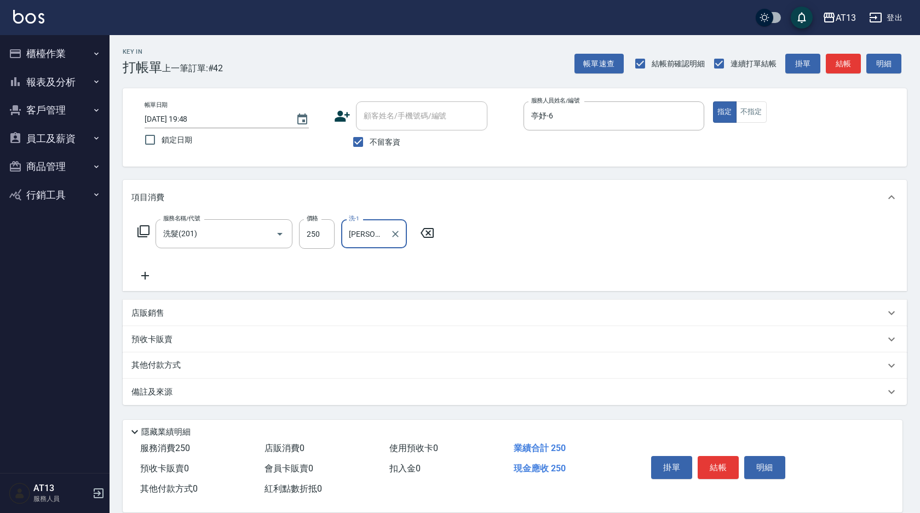
type input "鍾曉恩-26"
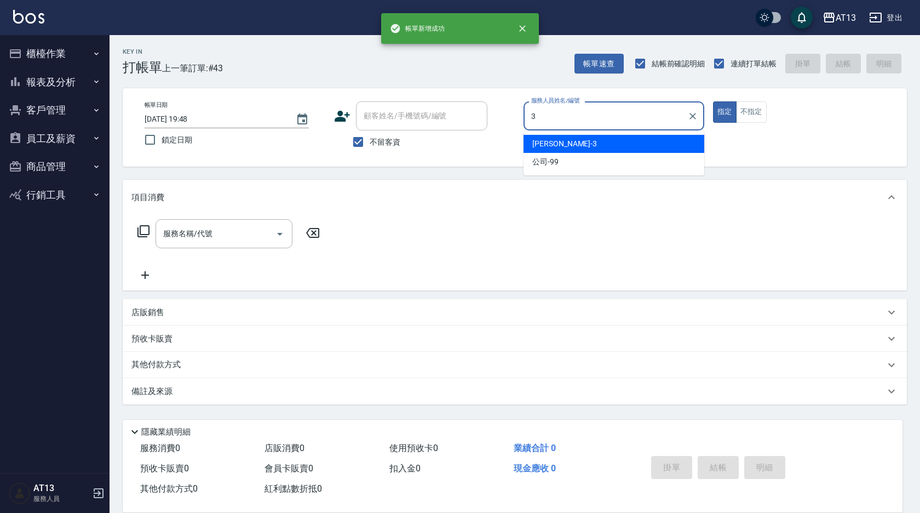
type input "[PERSON_NAME]-3"
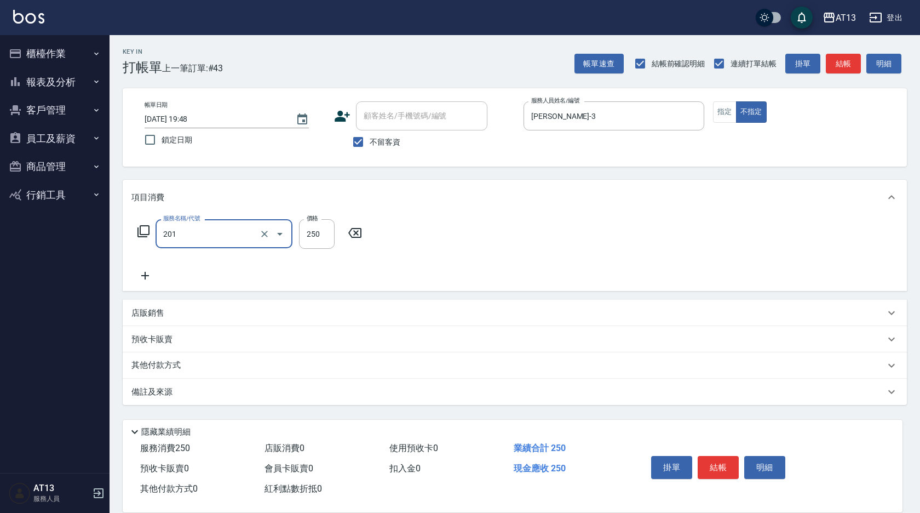
type input "洗髮(201)"
type input "妤宸-29"
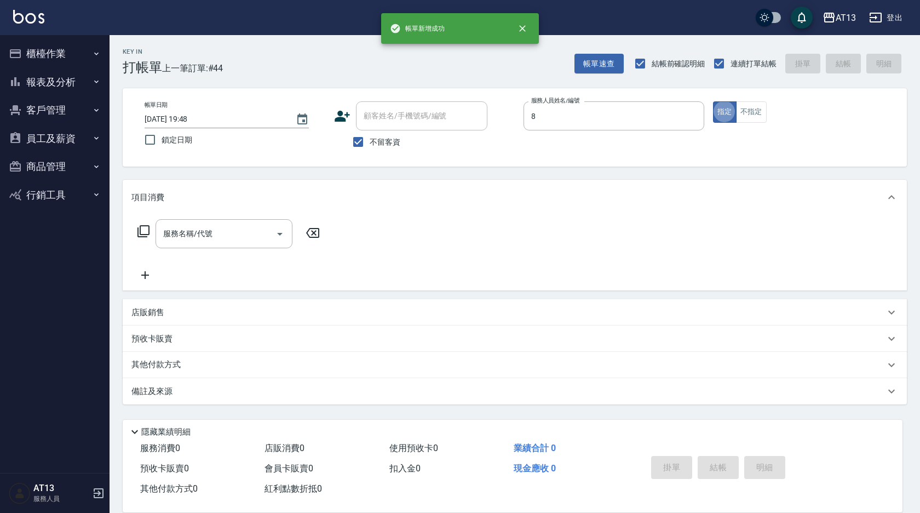
type input "Jerry-8"
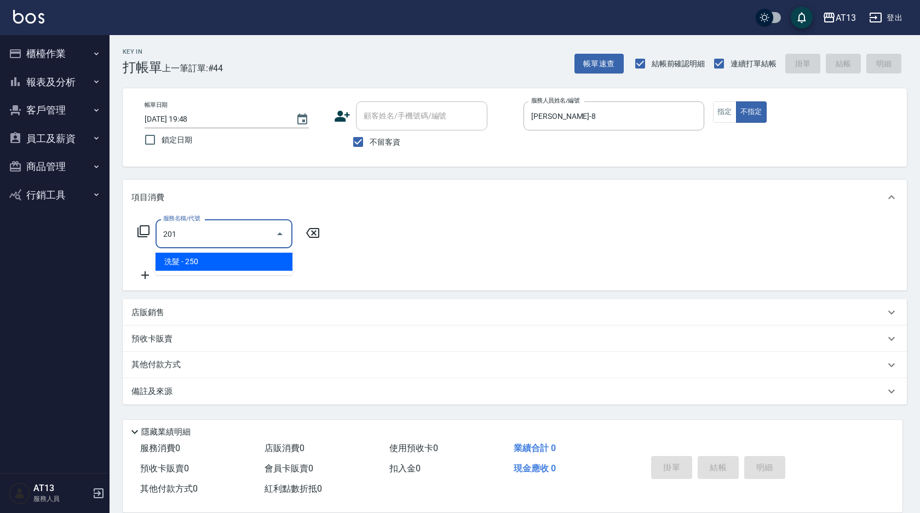
type input "洗髮(201)"
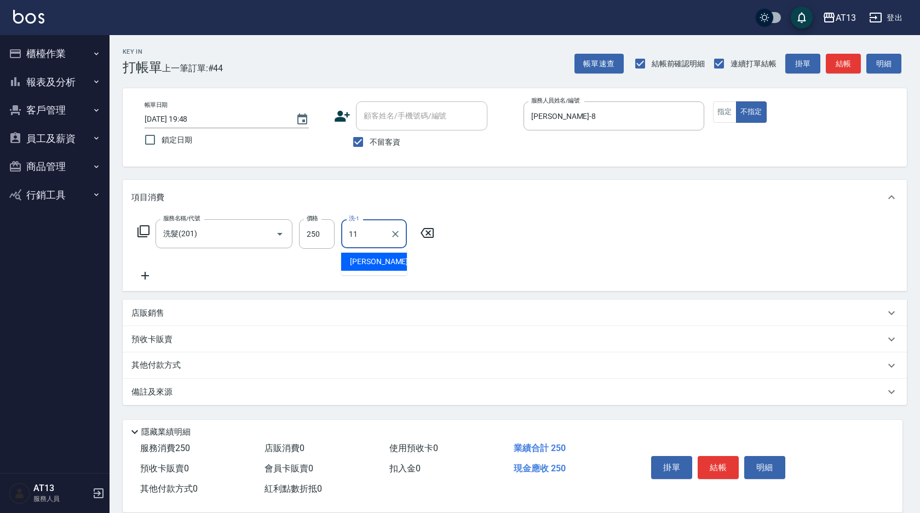
type input "[PERSON_NAME]-11"
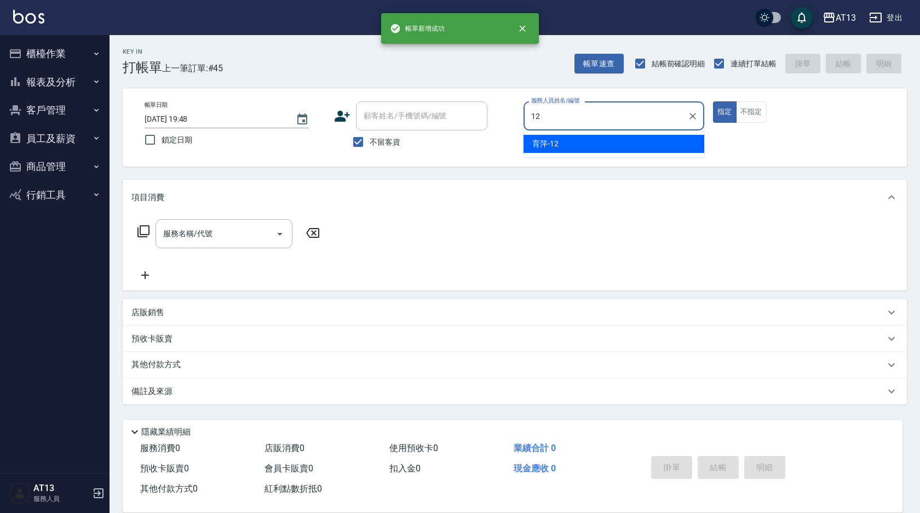
type input "育萍-12"
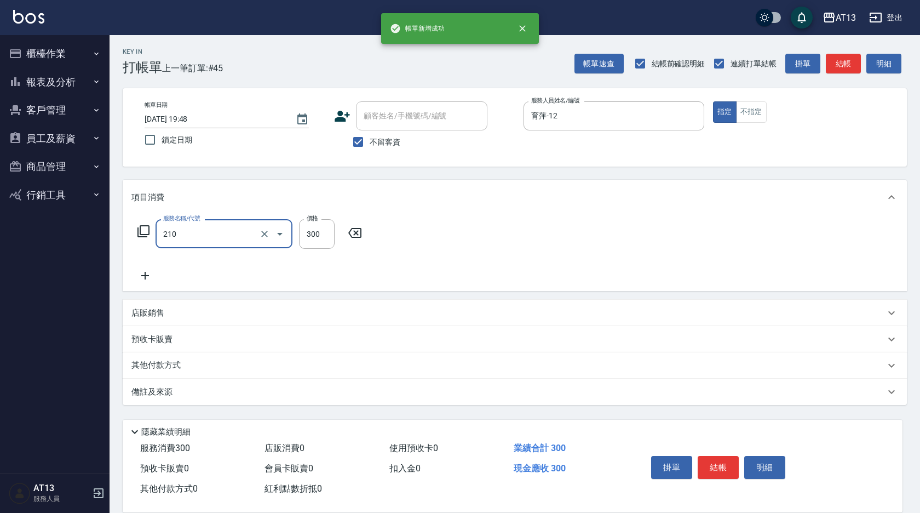
type input "歐娜洗髮精(210)"
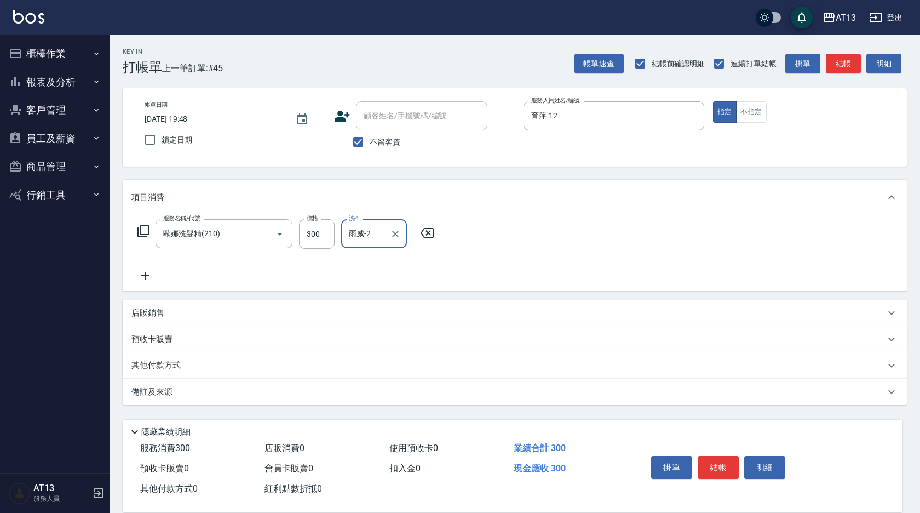
type input "雨威-2"
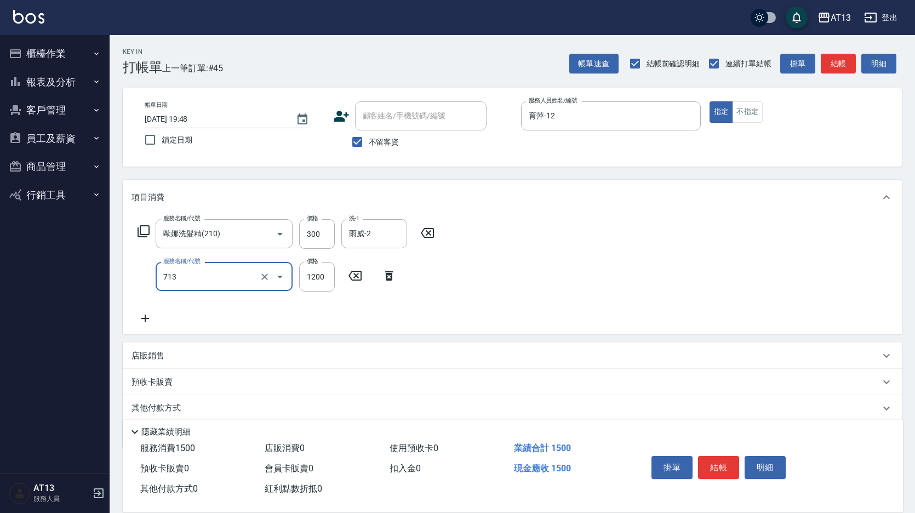
type input "水樣結構式1200(713)"
type input "840"
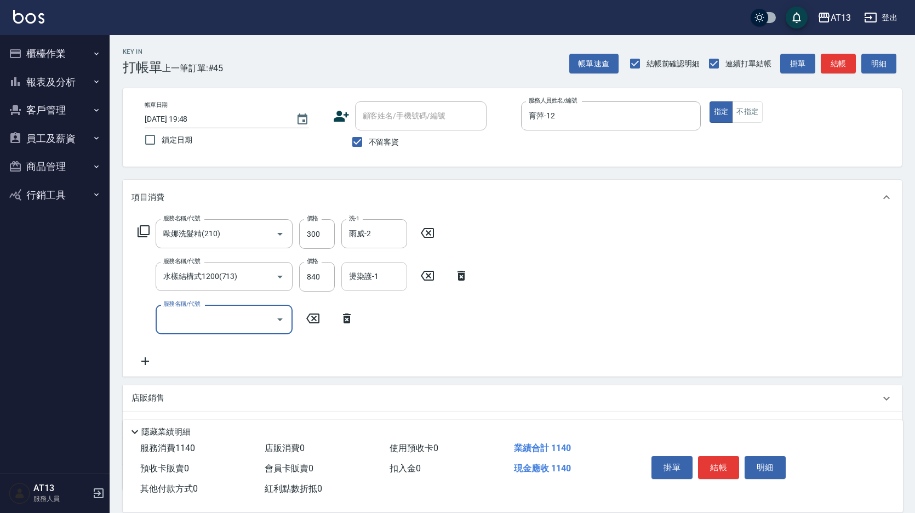
drag, startPoint x: 399, startPoint y: 268, endPoint x: 404, endPoint y: 264, distance: 6.2
click at [400, 269] on input "燙染護-1" at bounding box center [374, 276] width 56 height 19
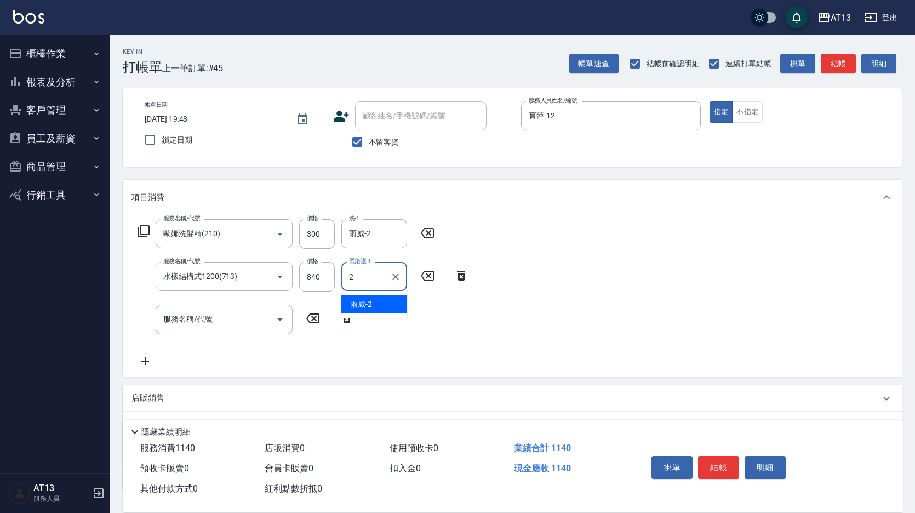
type input "雨威-2"
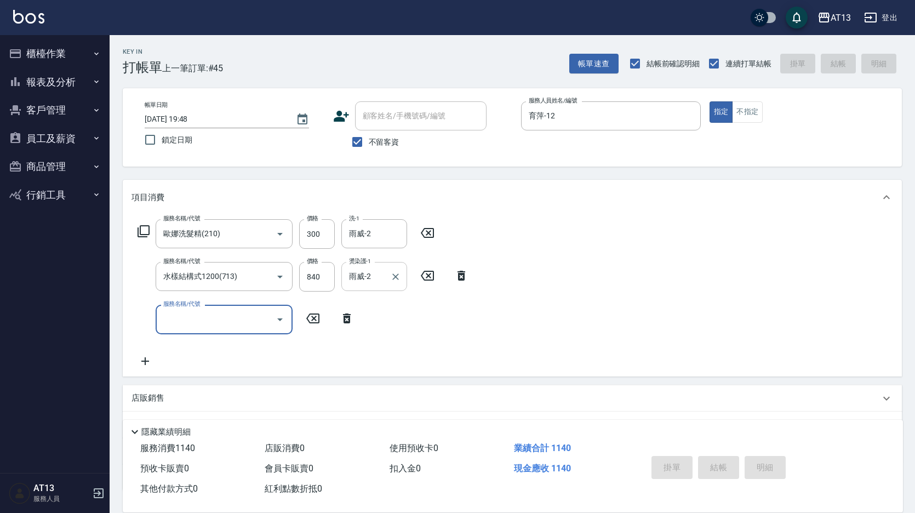
type input "2025/09/17 19:49"
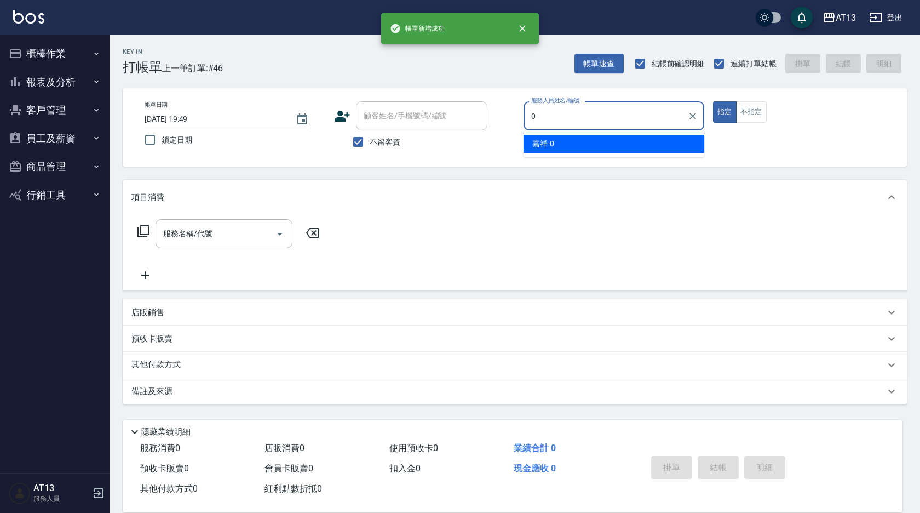
type input "嘉祥-0"
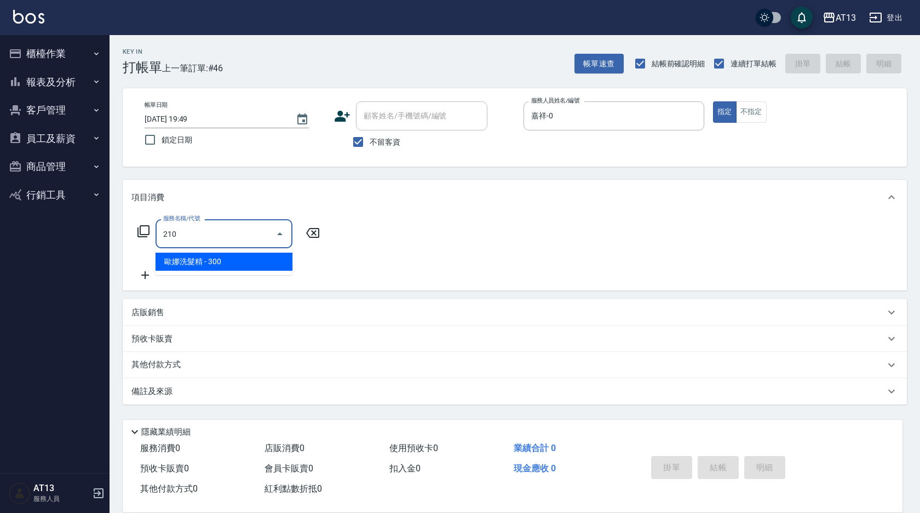
type input "歐娜洗髮精(210)"
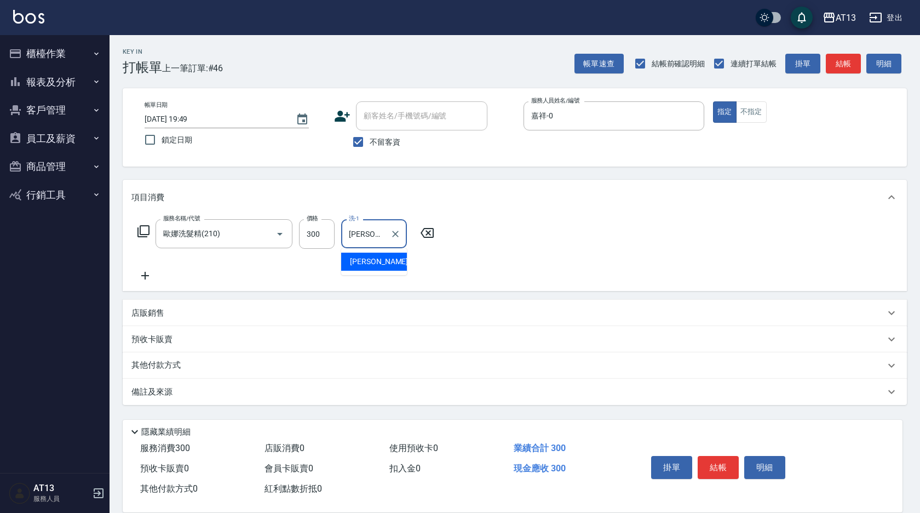
type input "鍾曉恩-26"
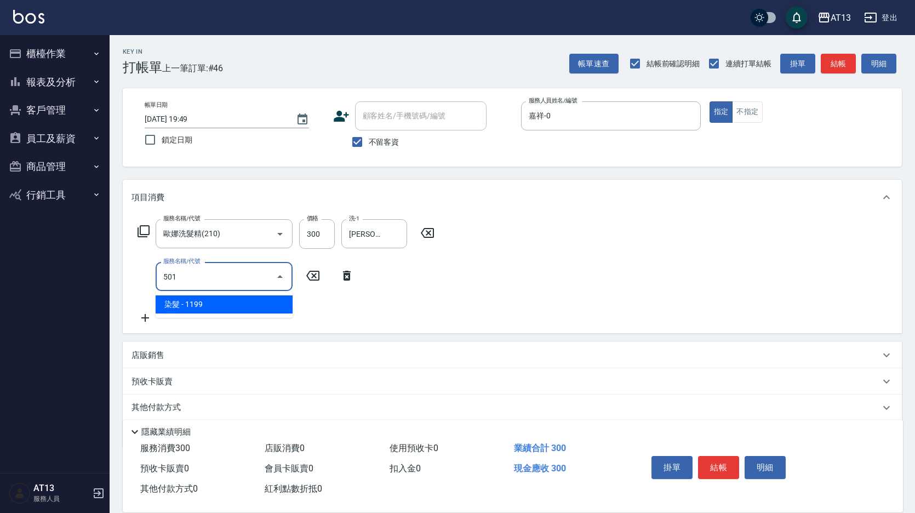
type input "染髮(501)"
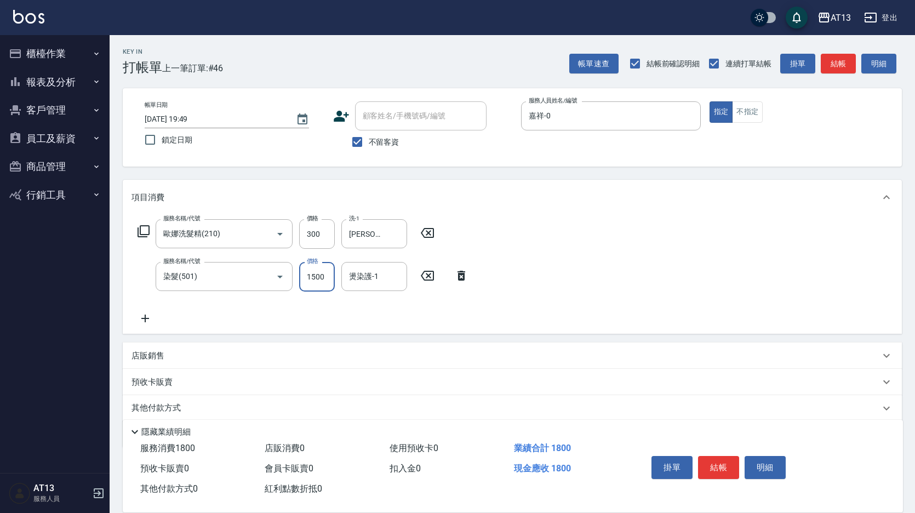
type input "1500"
type input "鍾曉恩-26"
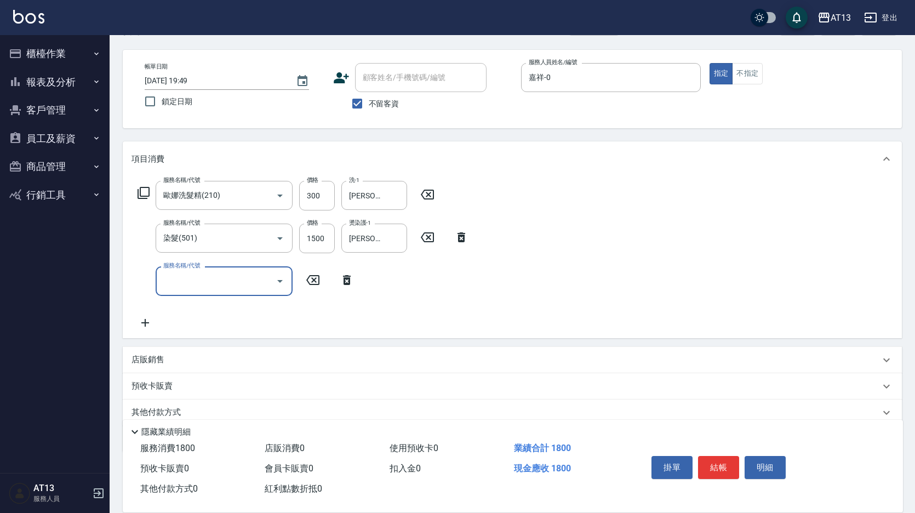
scroll to position [83, 0]
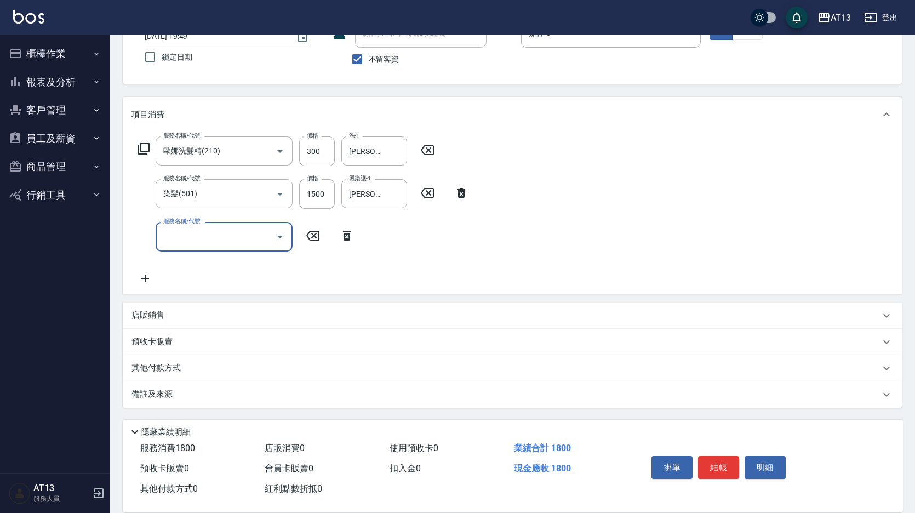
click at [217, 315] on div "店販銷售" at bounding box center [505, 316] width 748 height 12
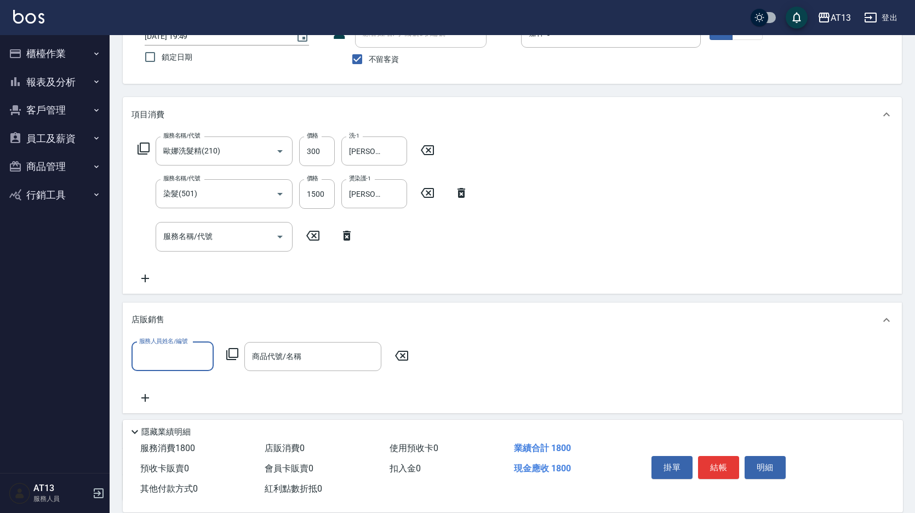
scroll to position [0, 0]
type input "嘉祥-0"
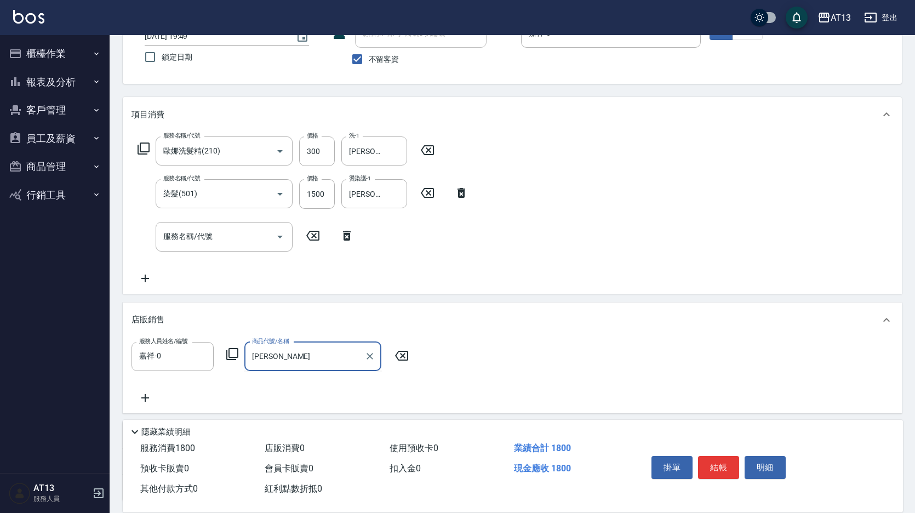
type input "堤"
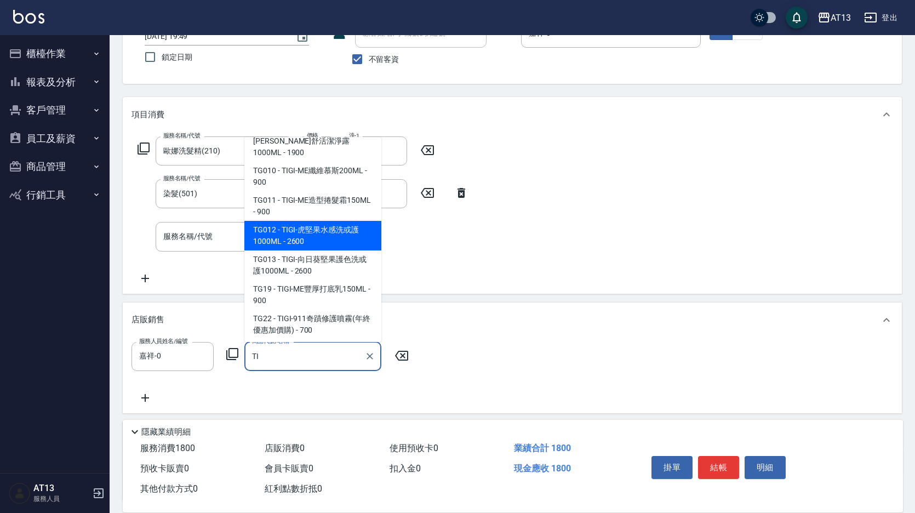
scroll to position [164, 0]
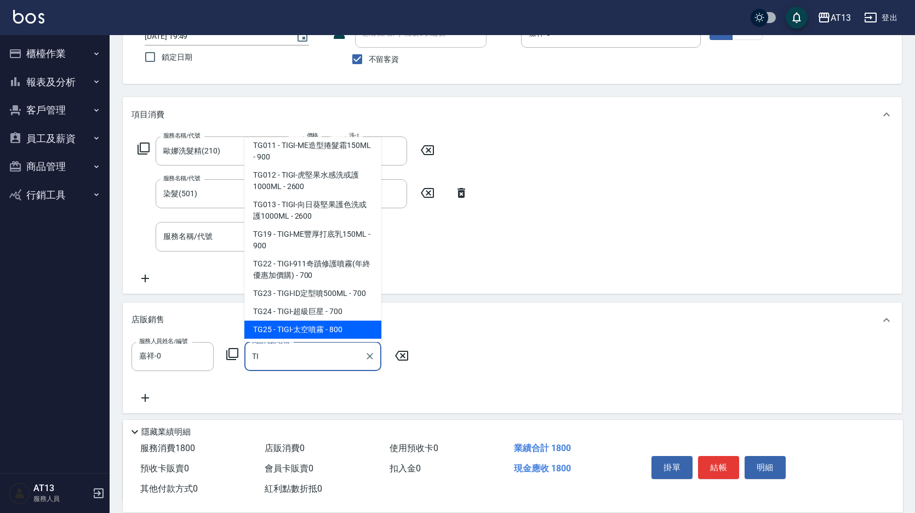
click at [325, 320] on span "TG25 - TIGI-太空噴霧 - 800" at bounding box center [312, 329] width 137 height 18
type input "TIGI-太空噴霧"
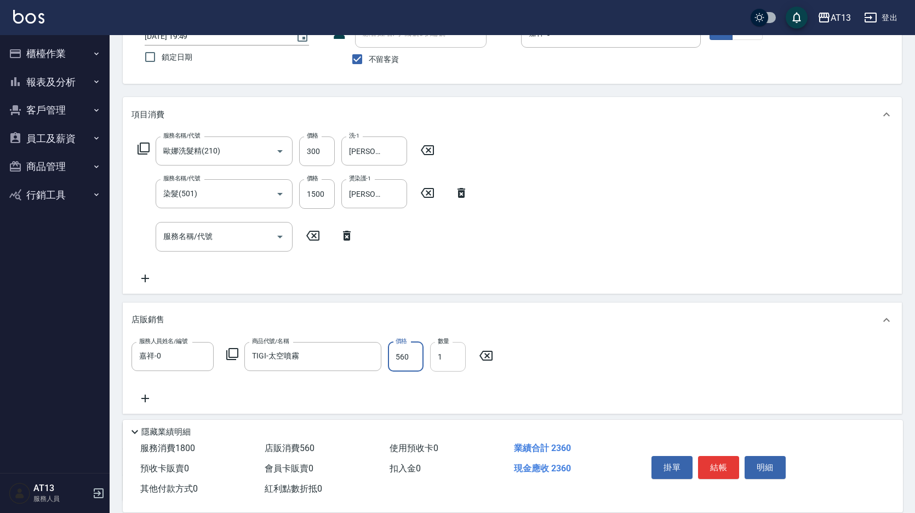
type input "560"
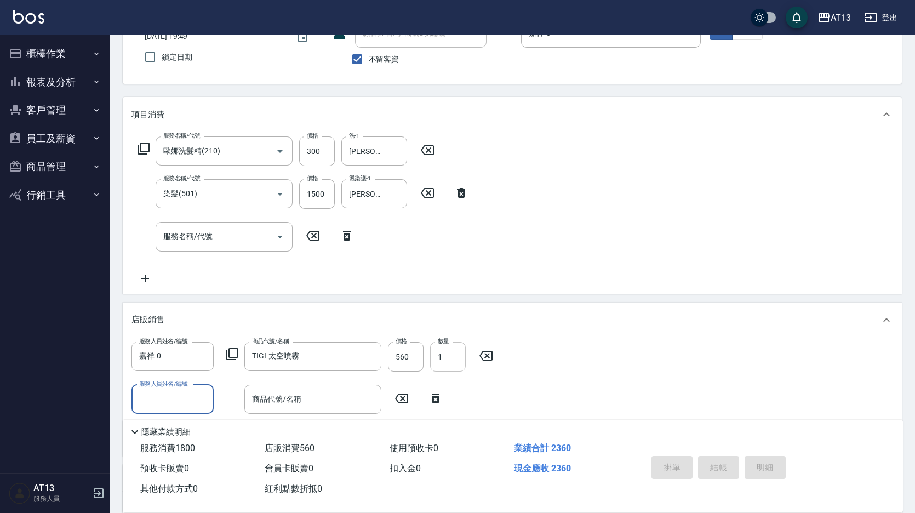
type input "2025/09/17 19:50"
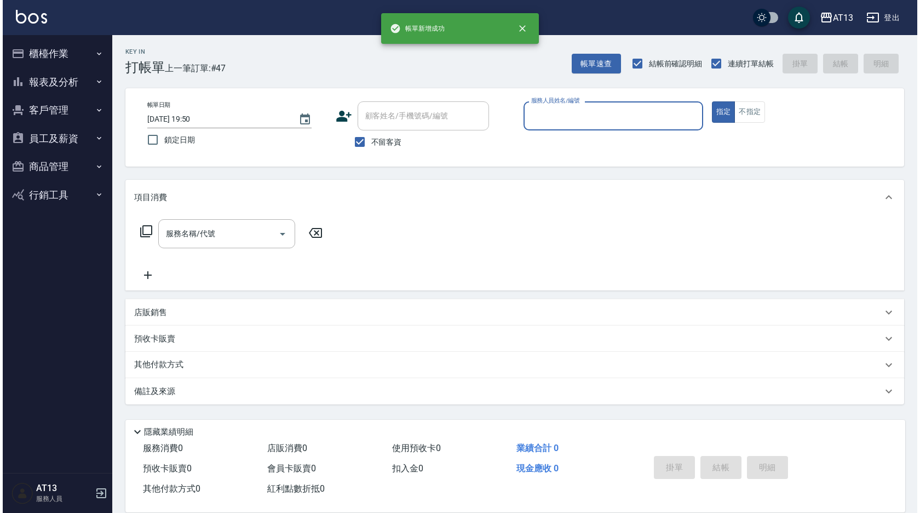
scroll to position [0, 0]
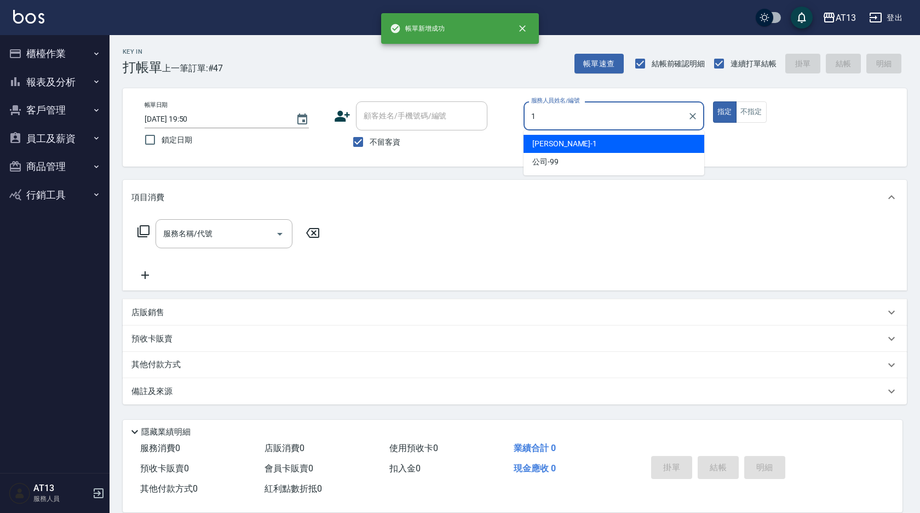
type input "鈞茹-1"
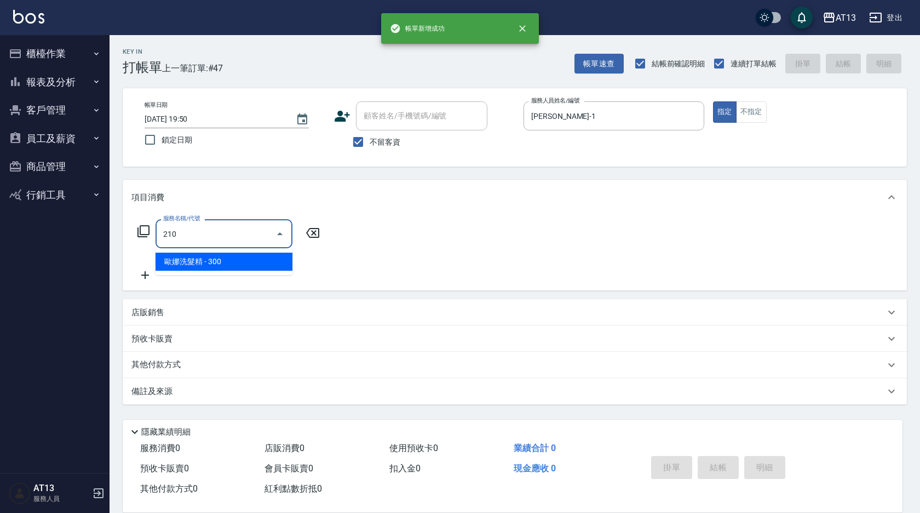
type input "歐娜洗髮精(210)"
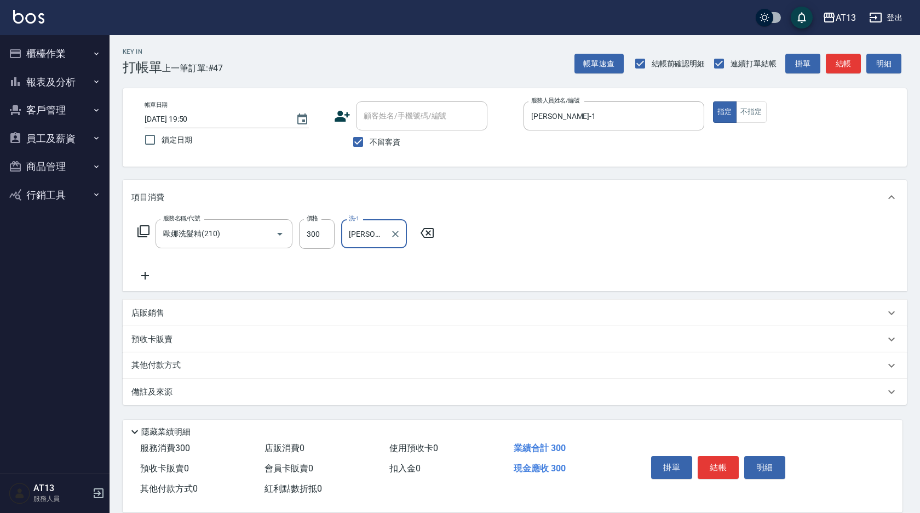
type input "鍾曉恩-26"
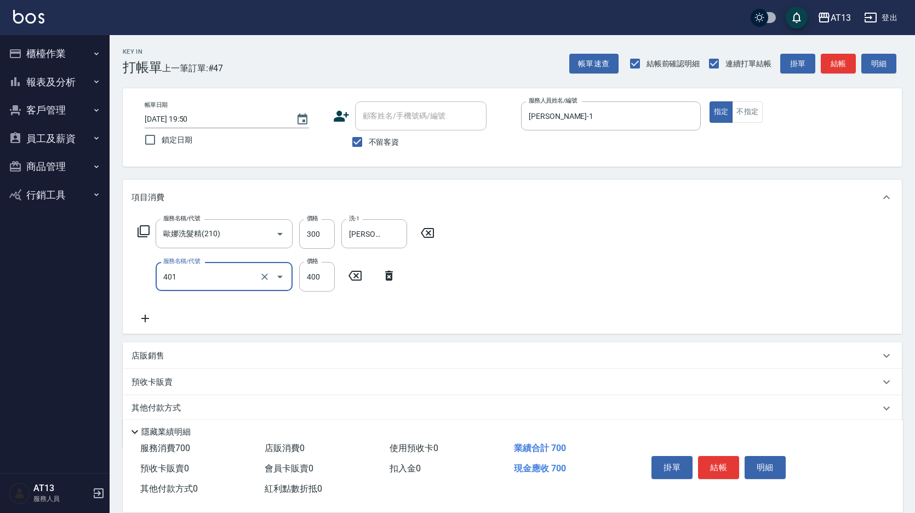
type input "剪髮(401)"
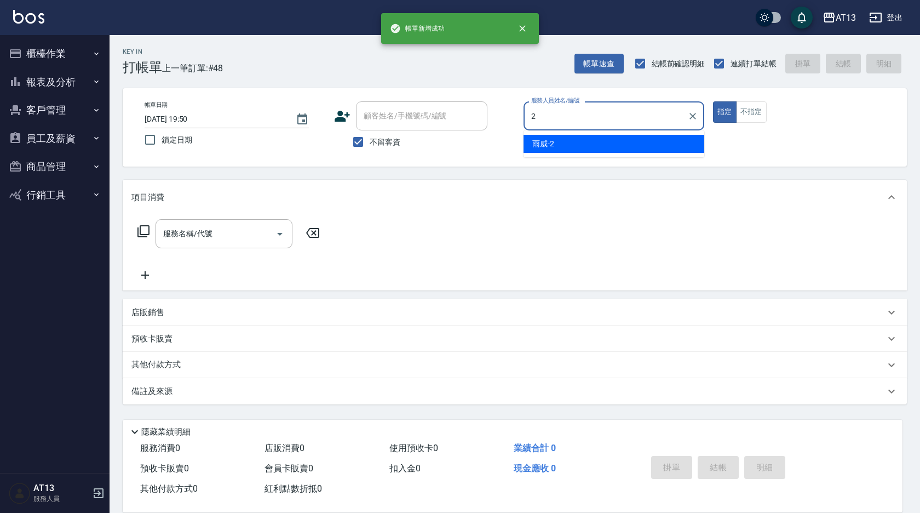
type input "雨威-2"
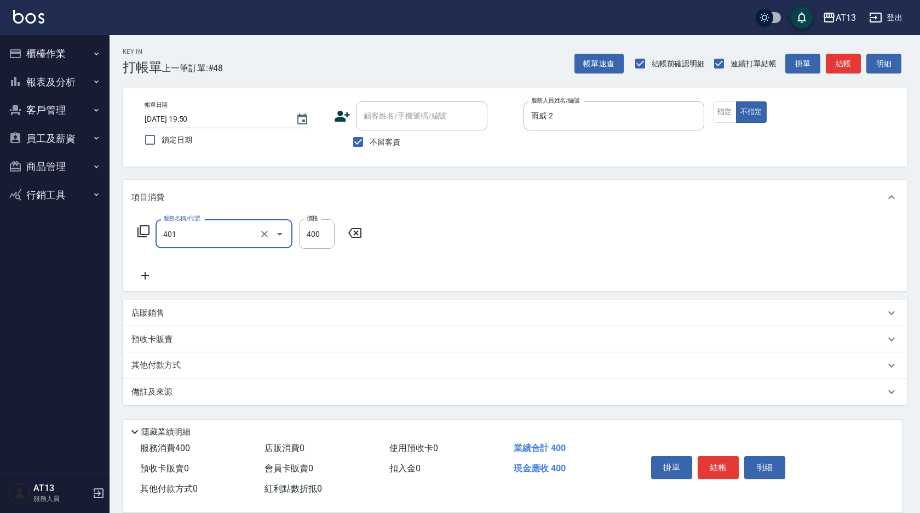
type input "剪髮(401)"
type input "150"
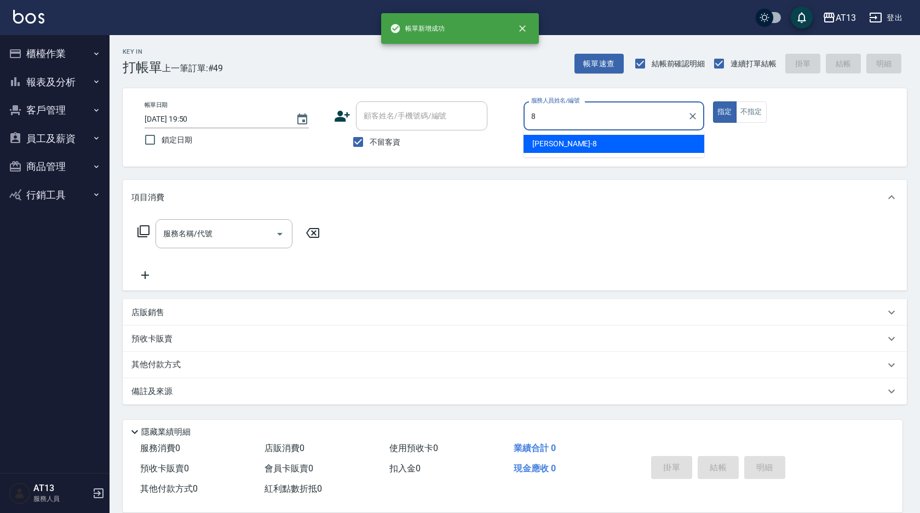
type input "Jerry-8"
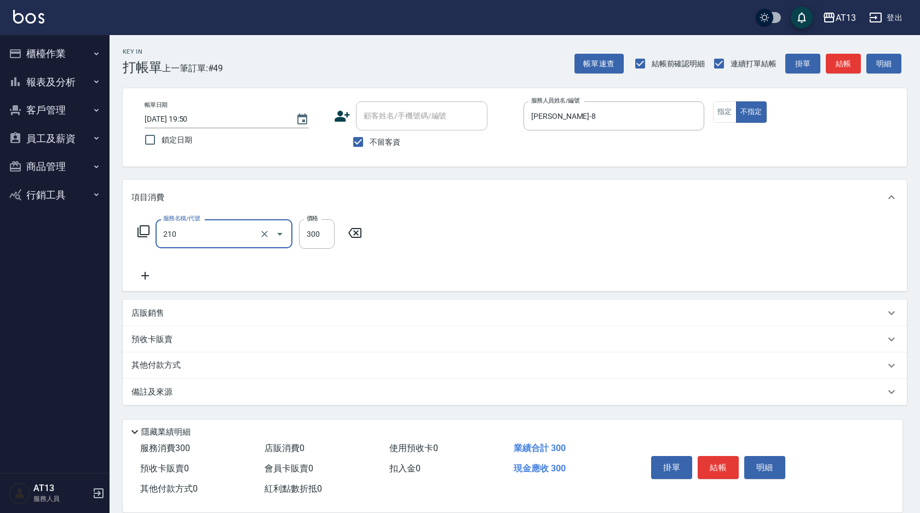
type input "歐娜洗髮精(210)"
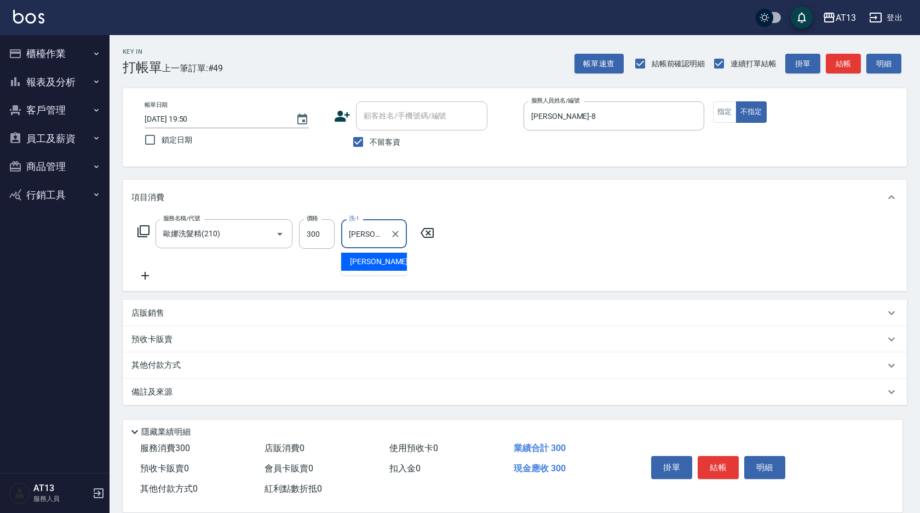
type input "林宸溱-22"
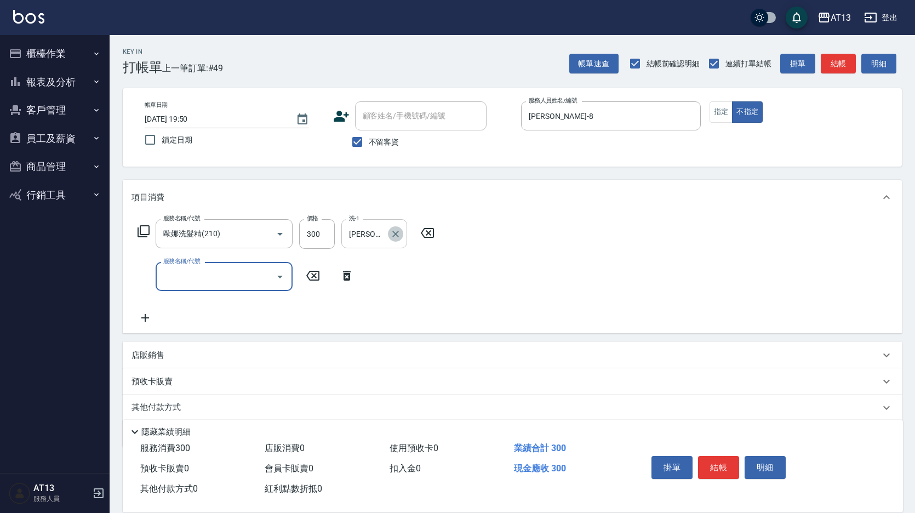
click at [398, 236] on icon "Clear" at bounding box center [395, 234] width 7 height 7
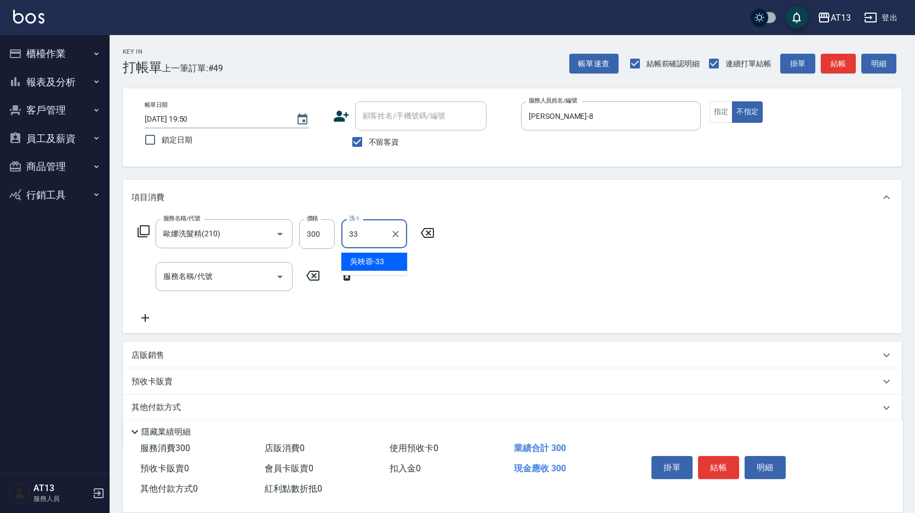
type input "吳映蓉-33"
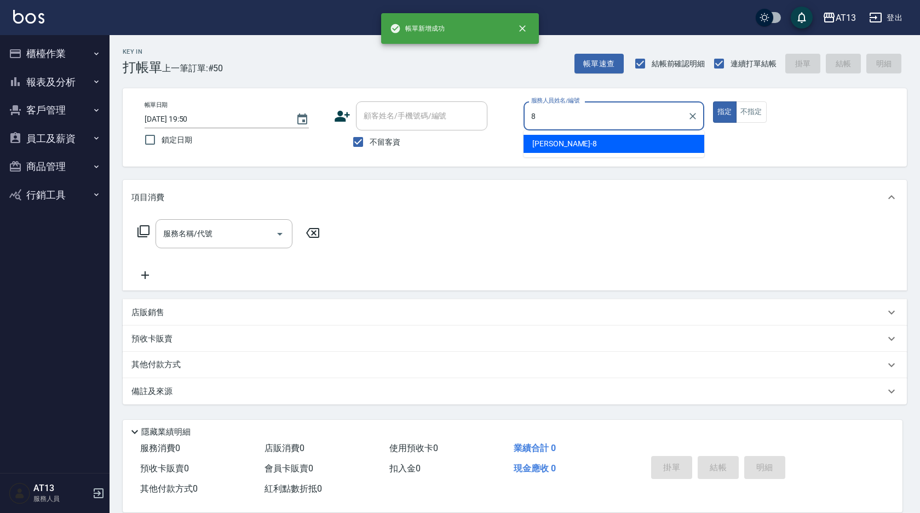
type input "Jerry-8"
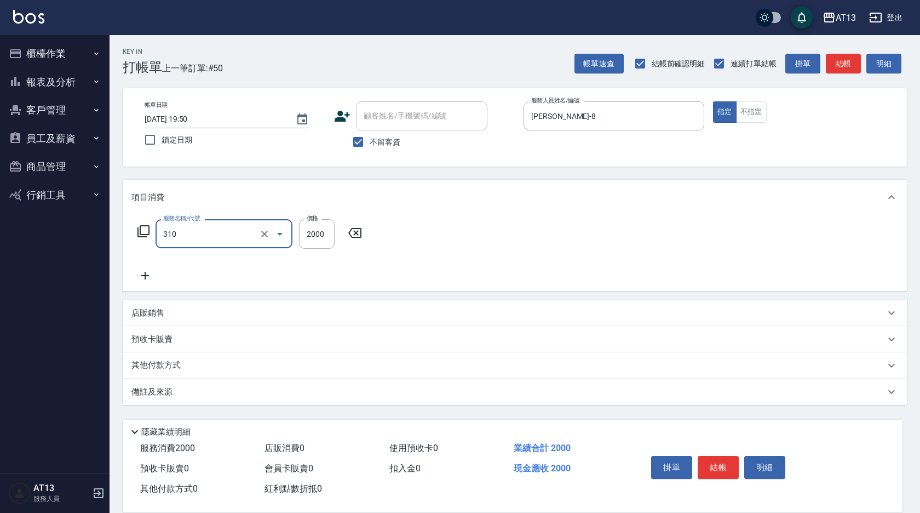
type input "MK果酸燙2000(310)"
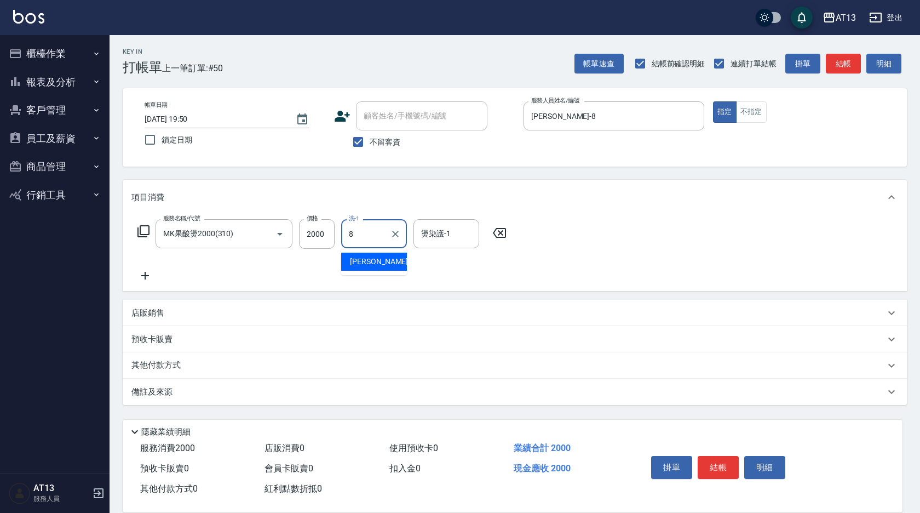
type input "Jerry-8"
type input "[PERSON_NAME]-11"
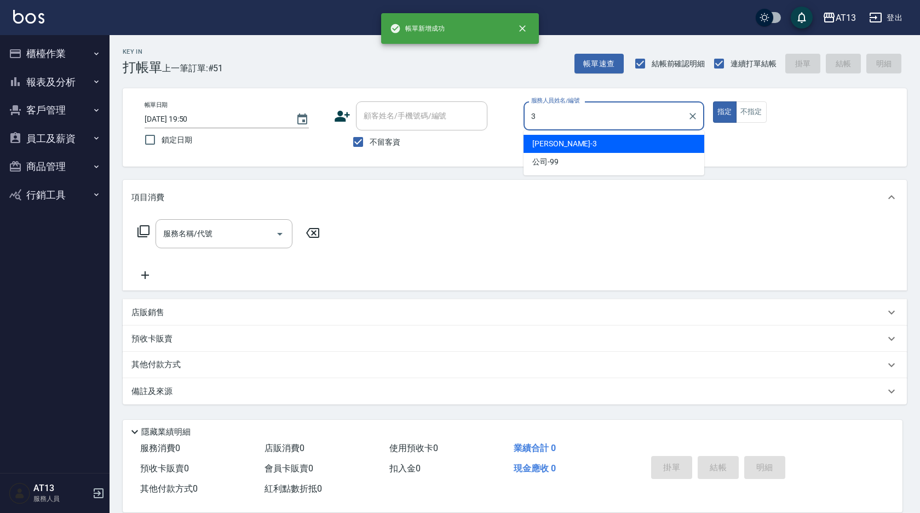
type input "[PERSON_NAME]-3"
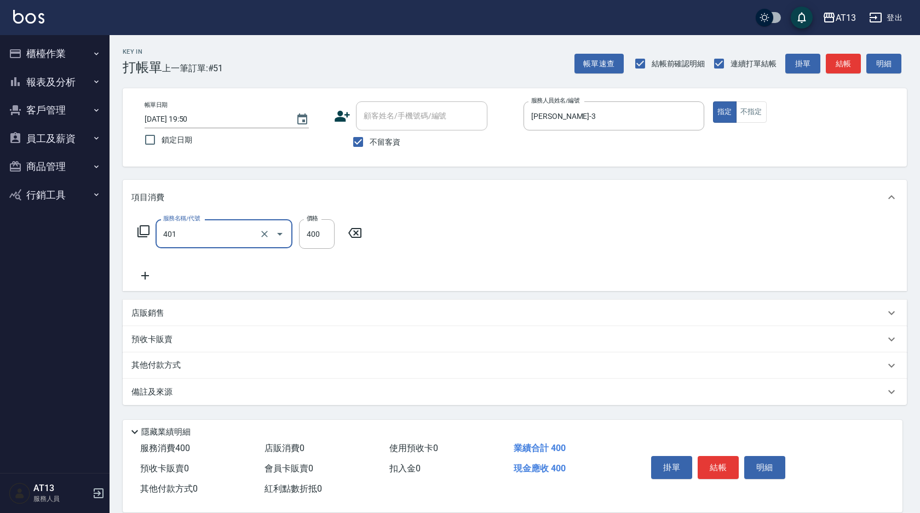
type input "剪髮(401)"
type input "350"
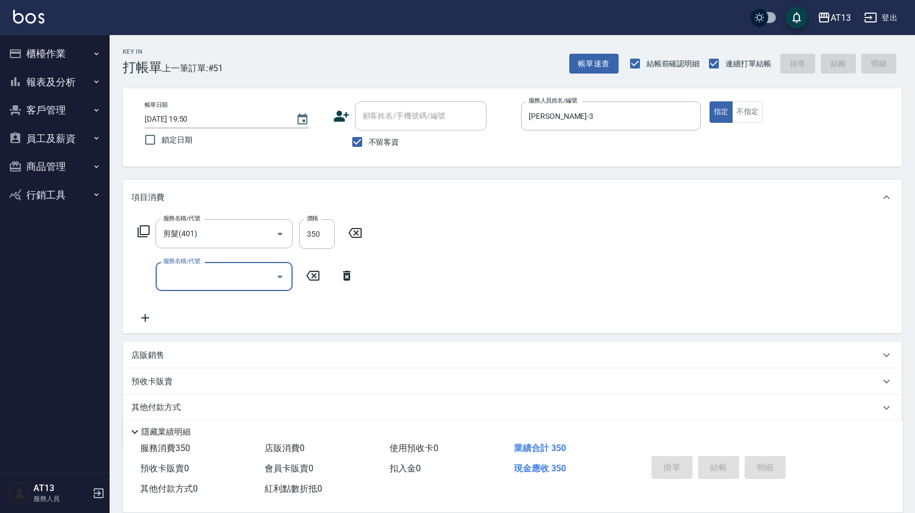
type input "2025/09/17 19:51"
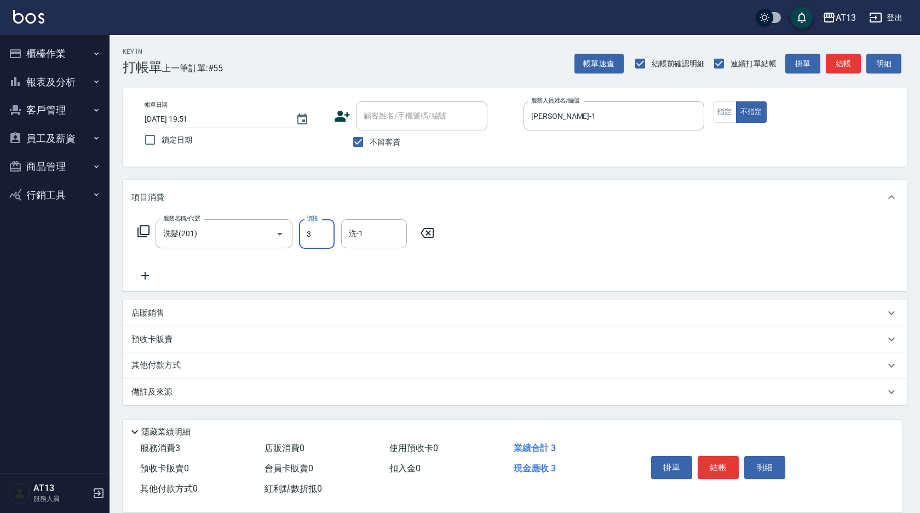
click at [429, 232] on icon at bounding box center [427, 233] width 13 height 10
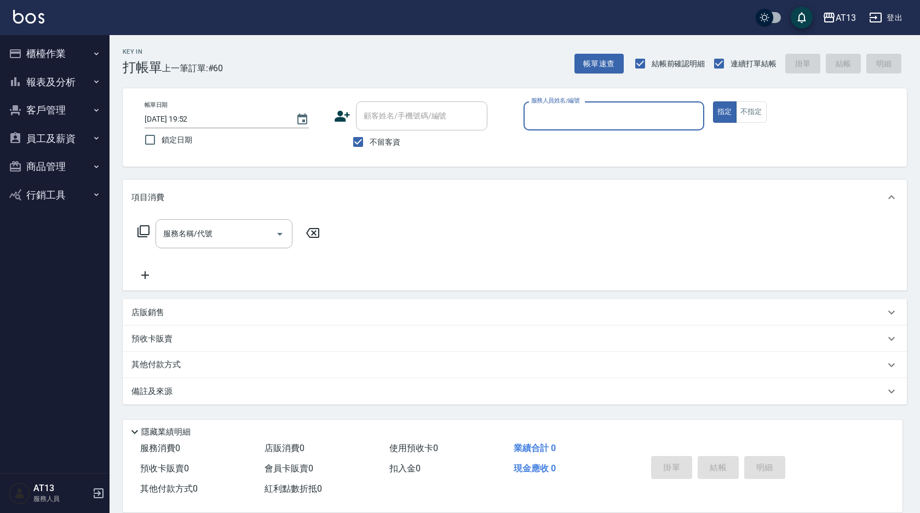
click at [70, 57] on button "櫃檯作業" at bounding box center [54, 53] width 101 height 28
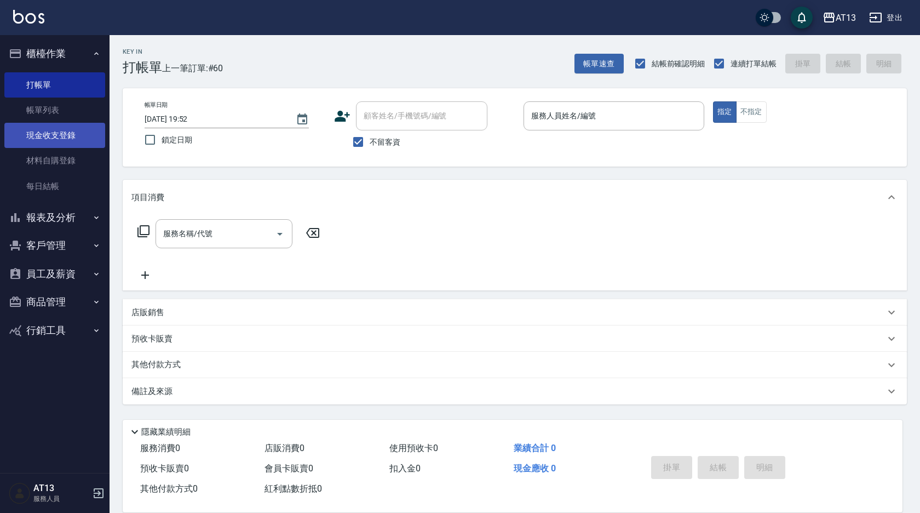
click at [87, 139] on link "現金收支登錄" at bounding box center [54, 135] width 101 height 25
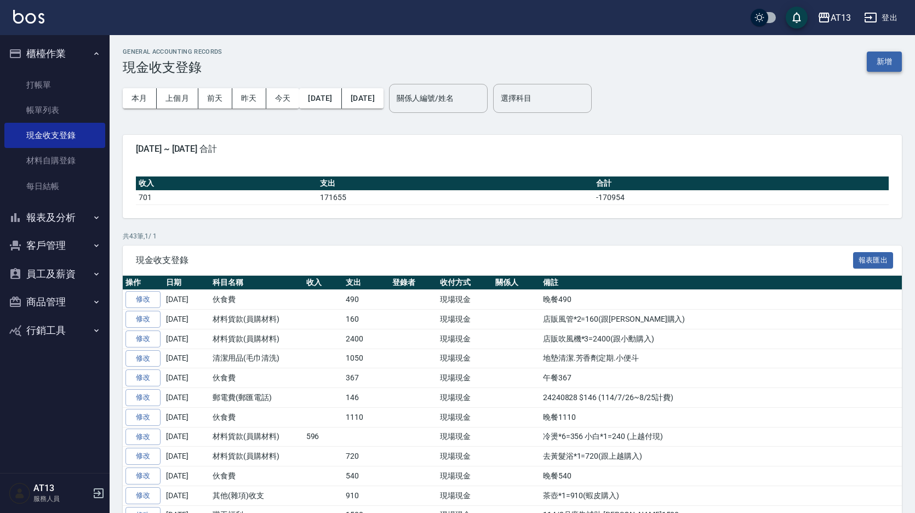
click at [879, 66] on button "新增" at bounding box center [884, 61] width 35 height 20
click at [883, 57] on button "新增" at bounding box center [884, 61] width 35 height 20
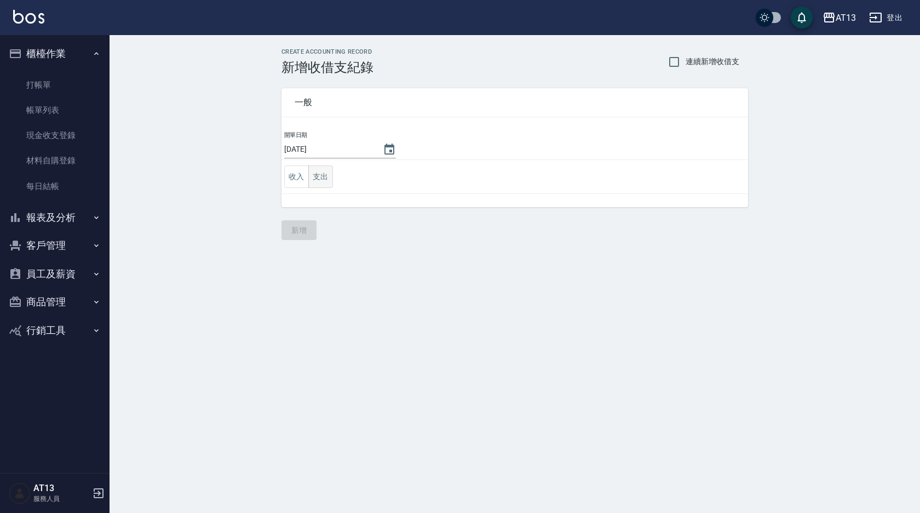
click at [324, 171] on button "支出" at bounding box center [320, 176] width 25 height 22
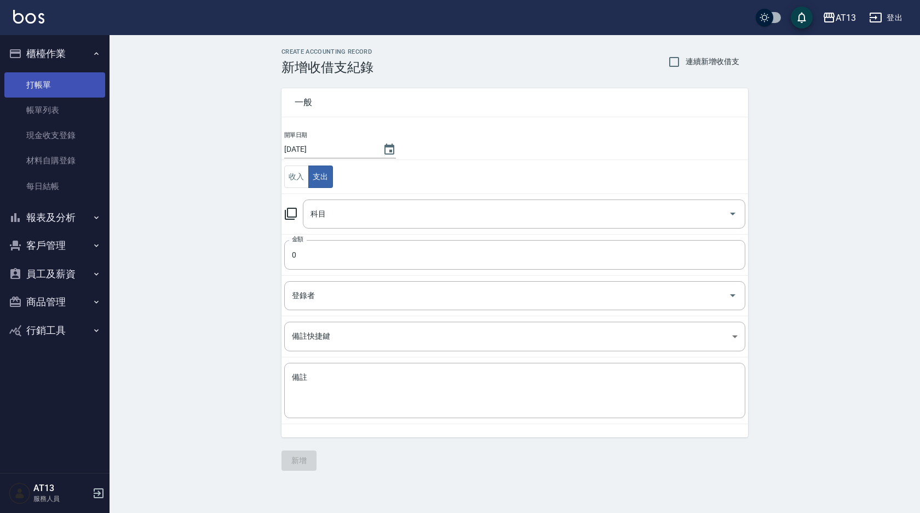
click at [61, 85] on link "打帳單" at bounding box center [54, 84] width 101 height 25
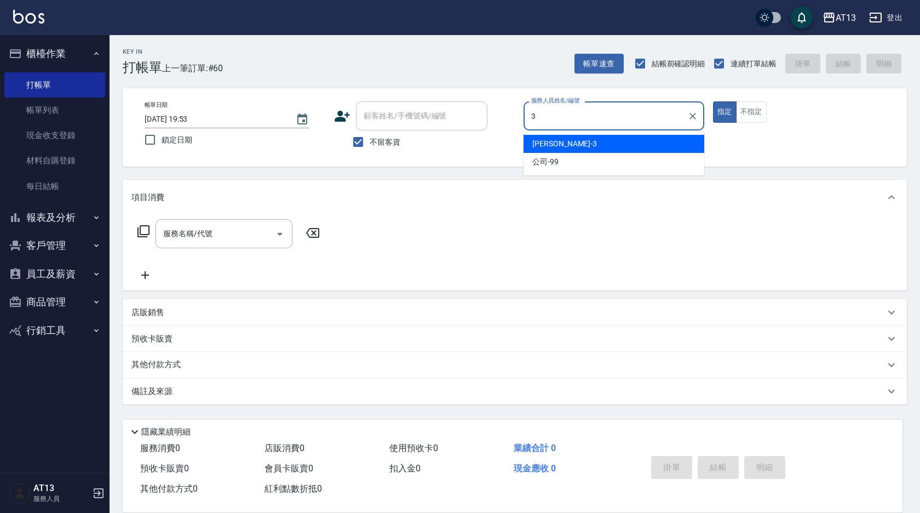
type input "[PERSON_NAME]-3"
type button "true"
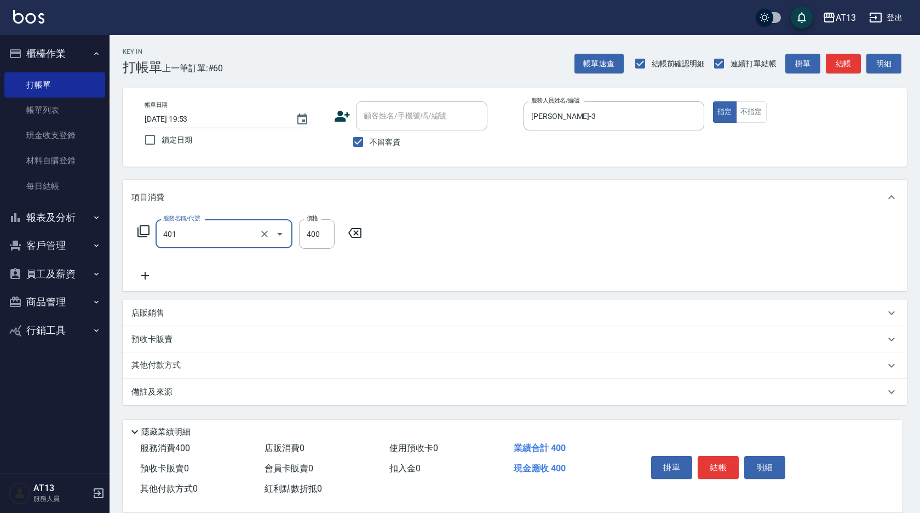
type input "剪髮(401)"
type input "350"
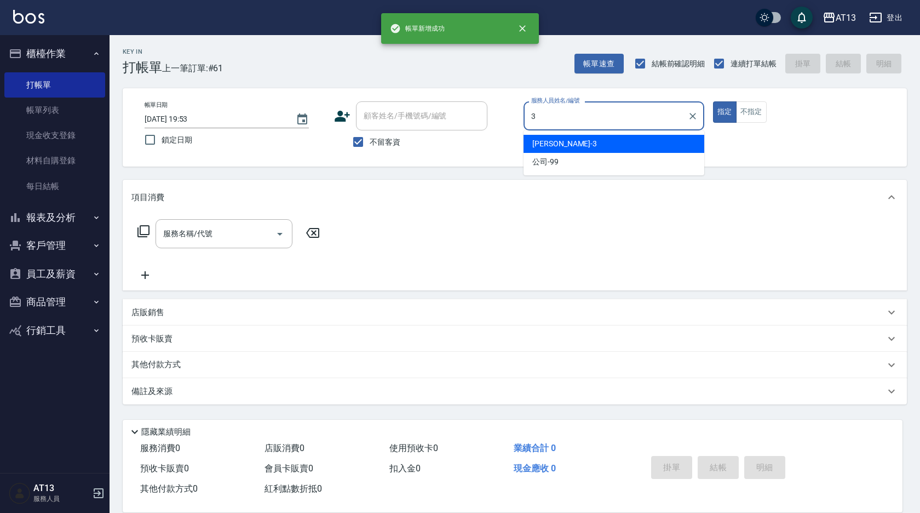
type input "[PERSON_NAME]-3"
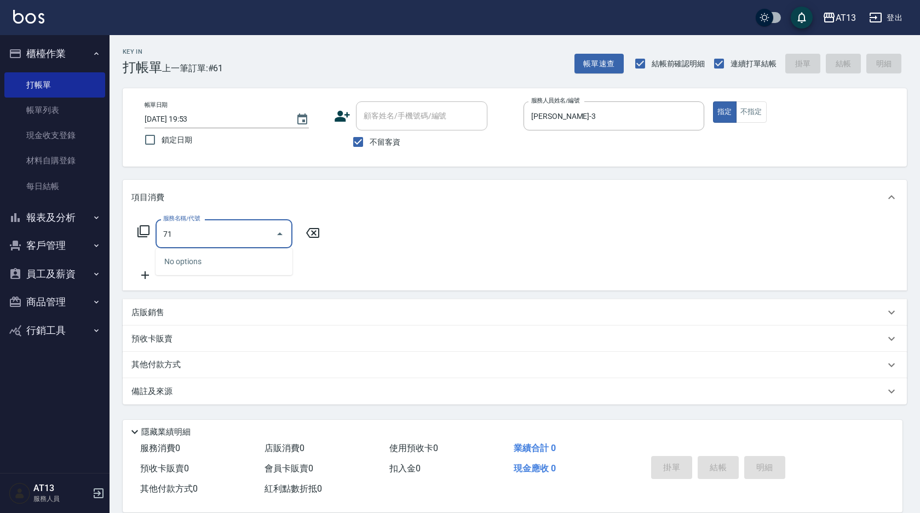
type input "7"
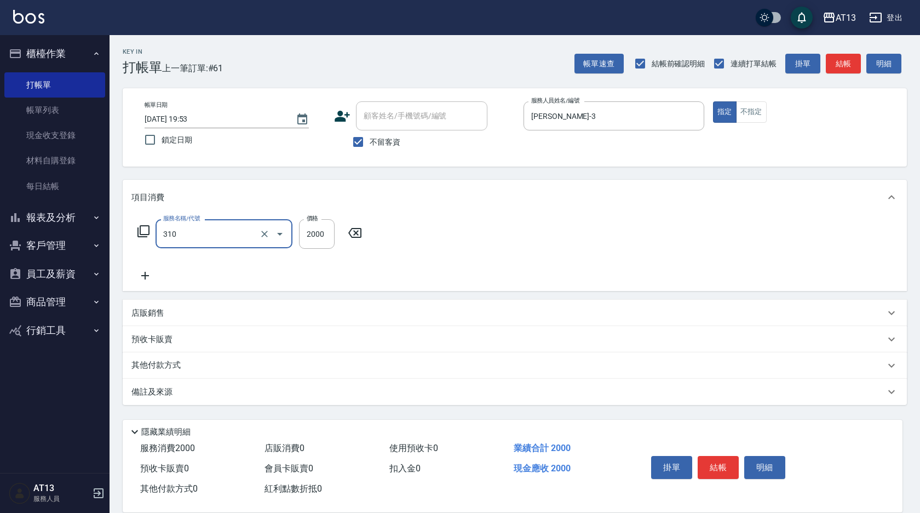
type input "MK果酸燙2000(310)"
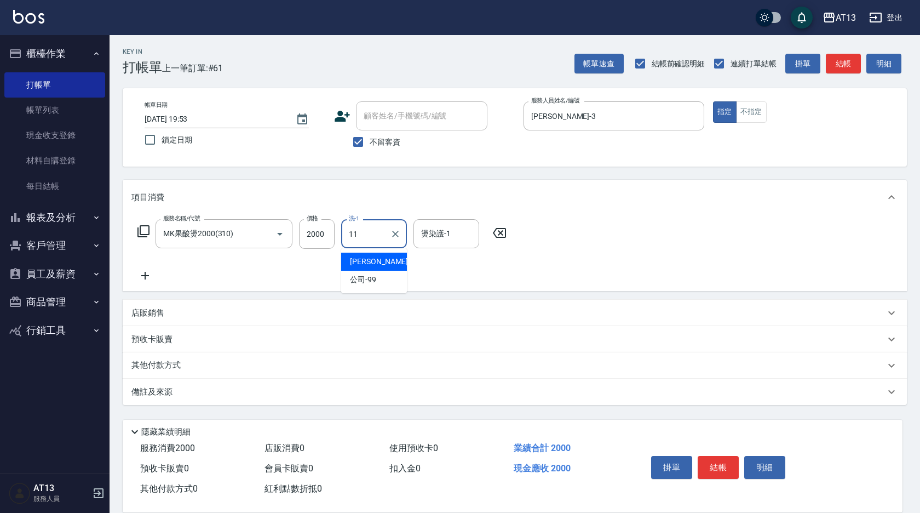
type input "[PERSON_NAME]-11"
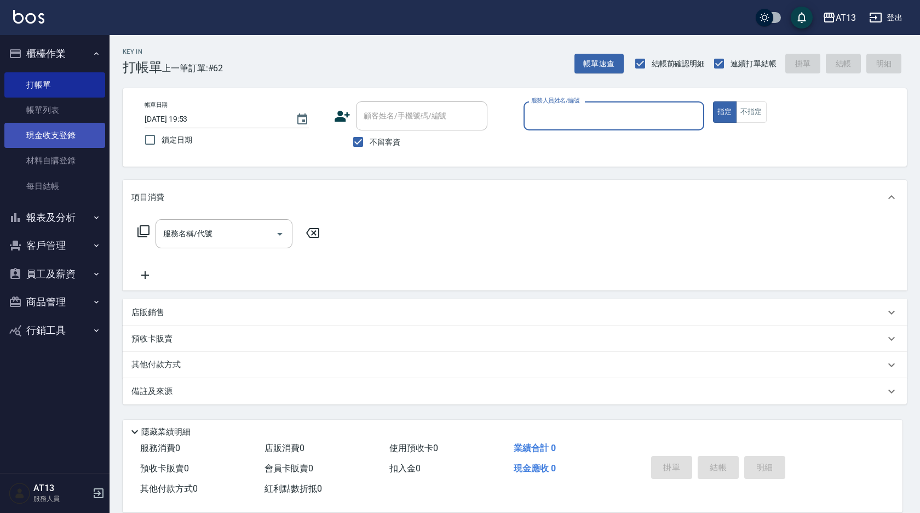
click at [73, 144] on link "現金收支登錄" at bounding box center [54, 135] width 101 height 25
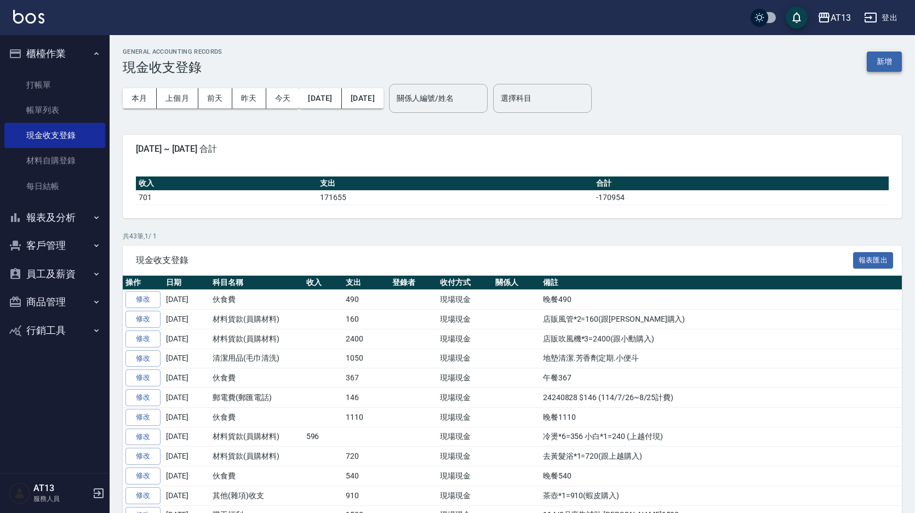
click at [881, 71] on button "新增" at bounding box center [884, 61] width 35 height 20
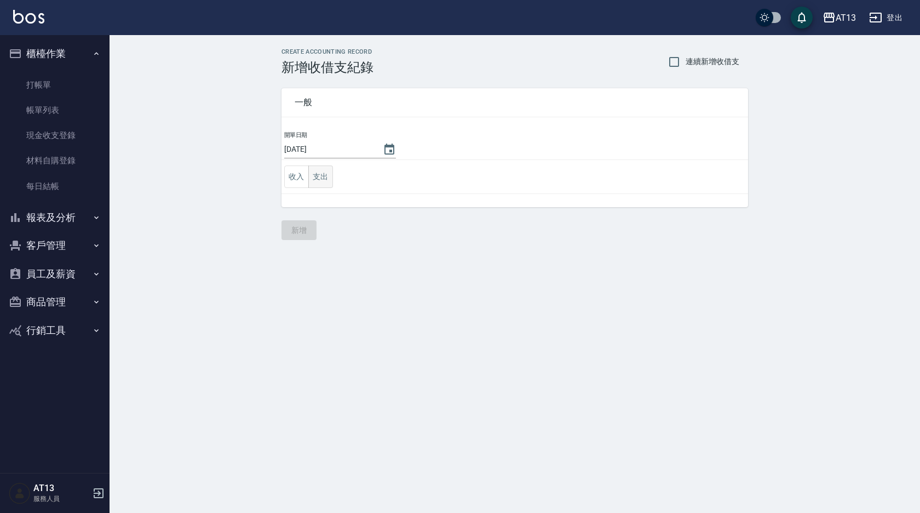
click at [319, 182] on button "支出" at bounding box center [320, 176] width 25 height 22
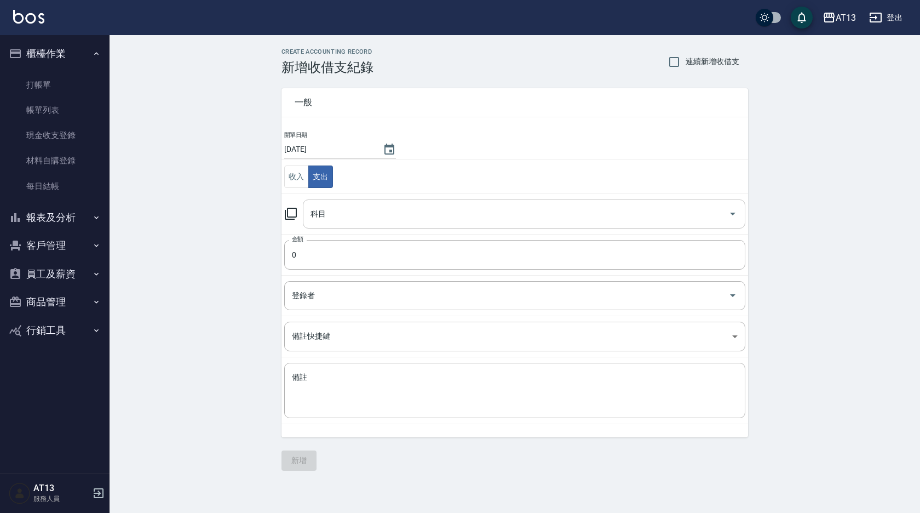
click at [478, 204] on input "科目" at bounding box center [516, 213] width 416 height 19
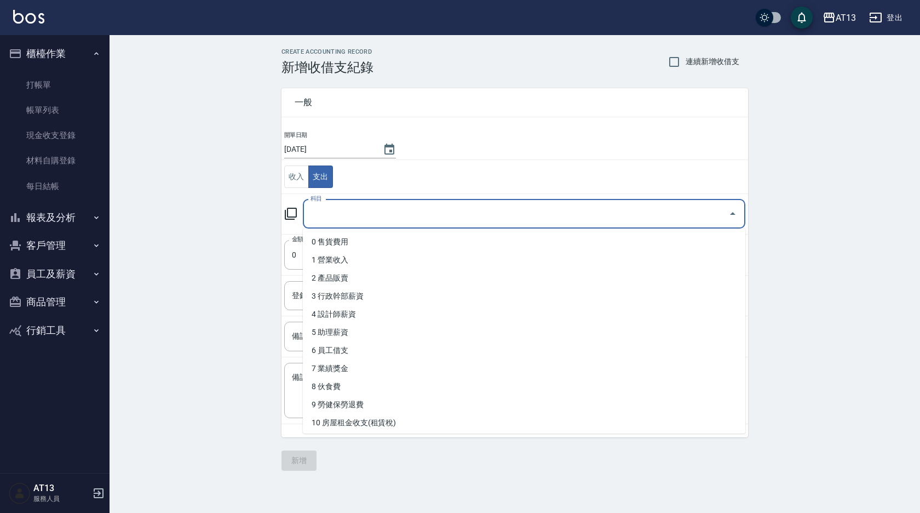
click at [478, 204] on input "科目" at bounding box center [516, 213] width 416 height 19
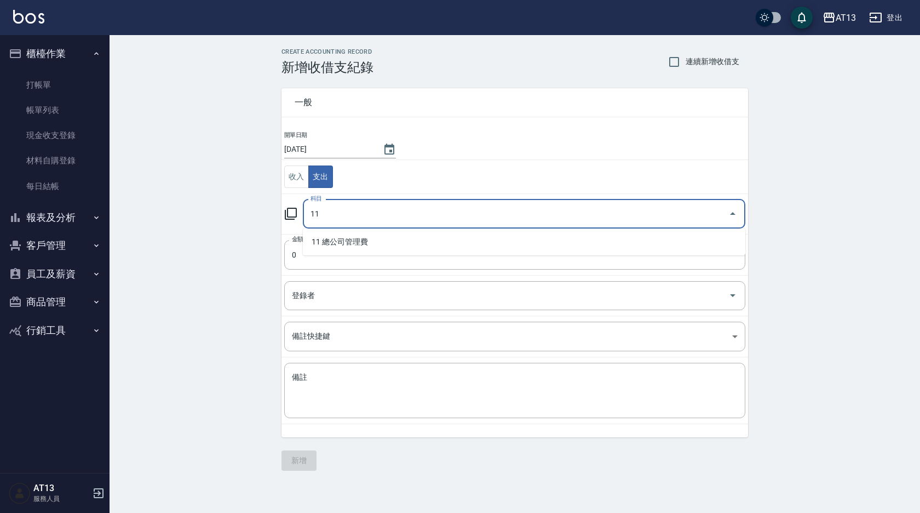
type input "1"
type input "8"
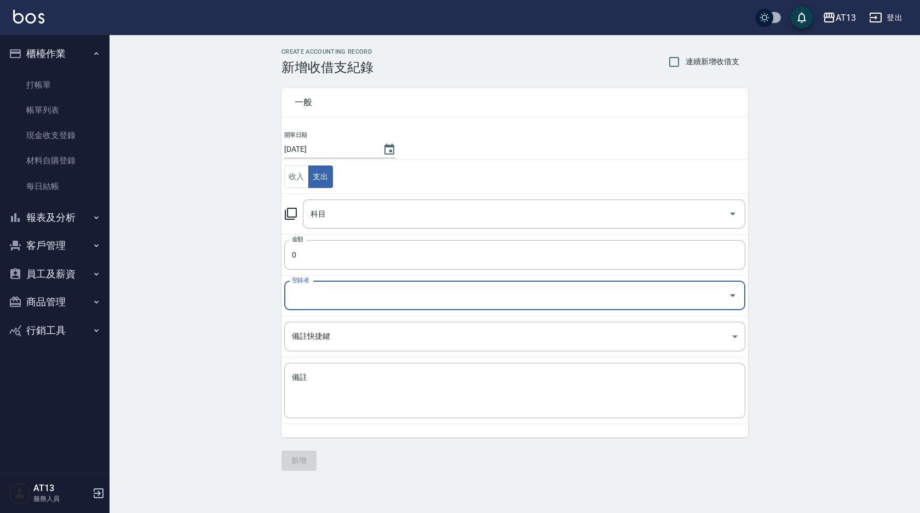
click at [527, 188] on td "收入 支出" at bounding box center [515, 177] width 467 height 34
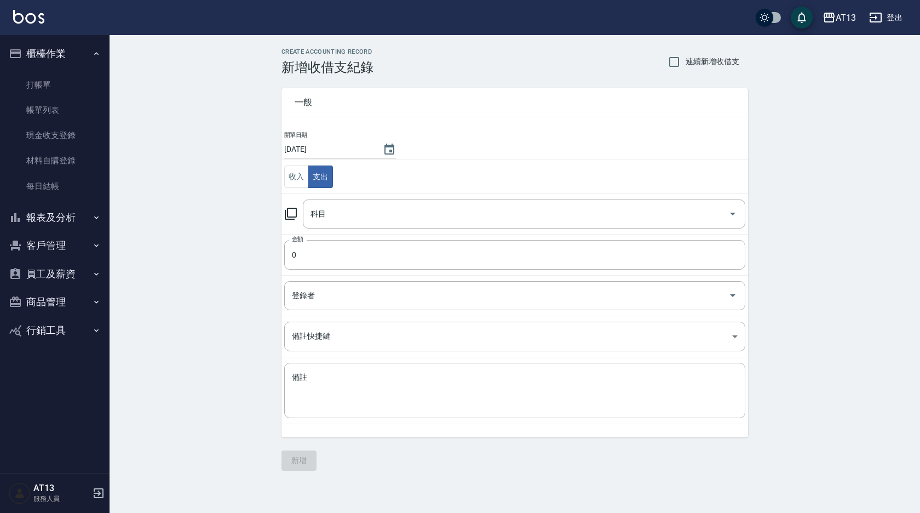
click at [523, 194] on td "科目 科目" at bounding box center [515, 213] width 467 height 41
click at [528, 203] on div "科目" at bounding box center [524, 213] width 443 height 29
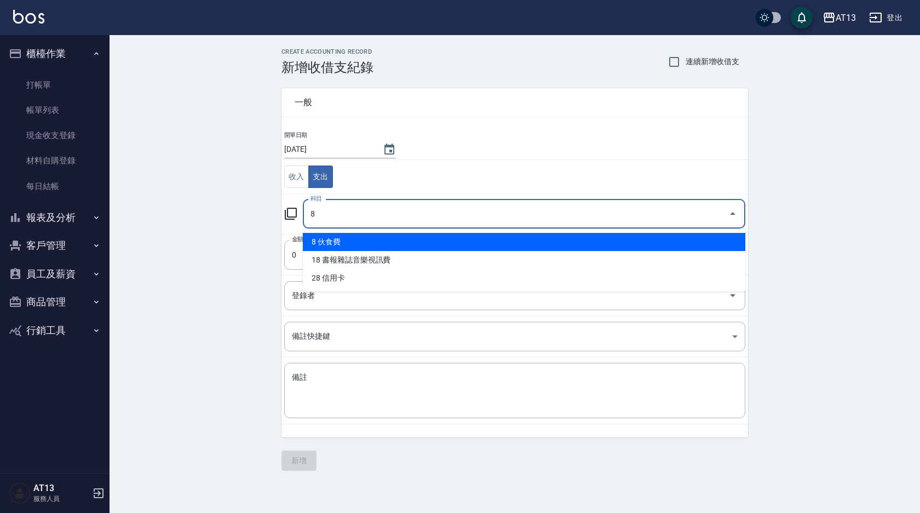
type input "8 伙食費"
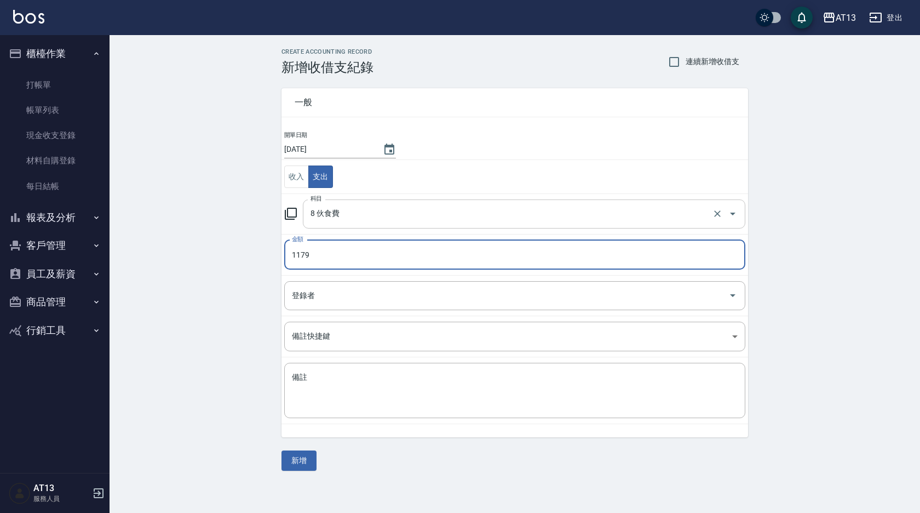
type input "1179"
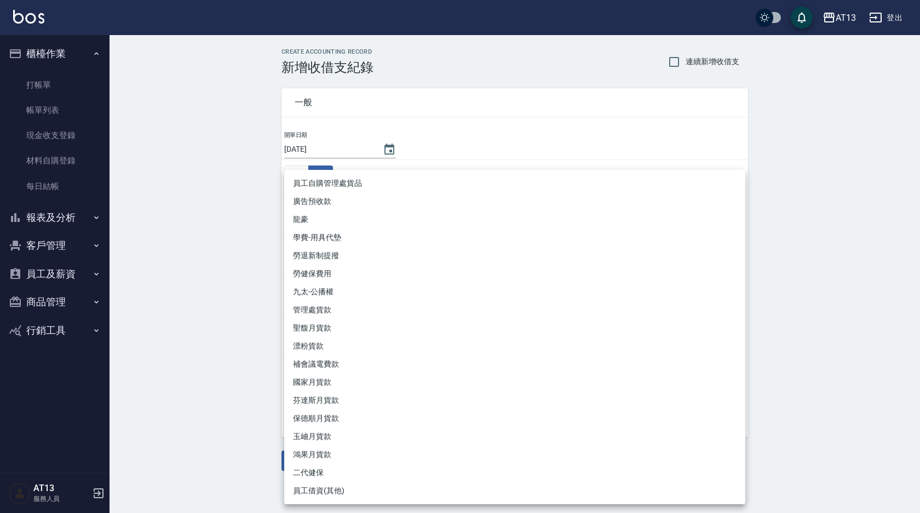
click at [816, 116] on div at bounding box center [460, 256] width 920 height 513
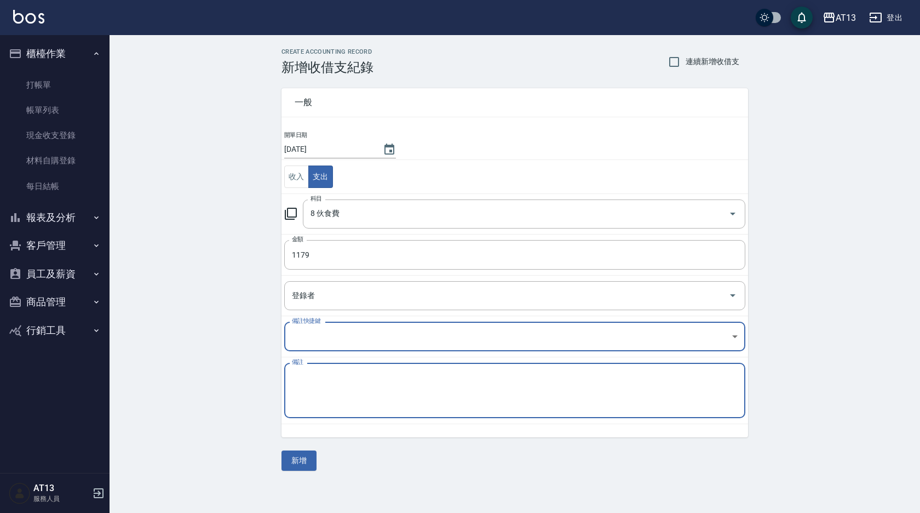
click at [433, 386] on textarea "備註" at bounding box center [515, 390] width 446 height 37
type textarea "j"
type textarea "晚餐1179元"
click at [306, 462] on button "新增" at bounding box center [299, 460] width 35 height 20
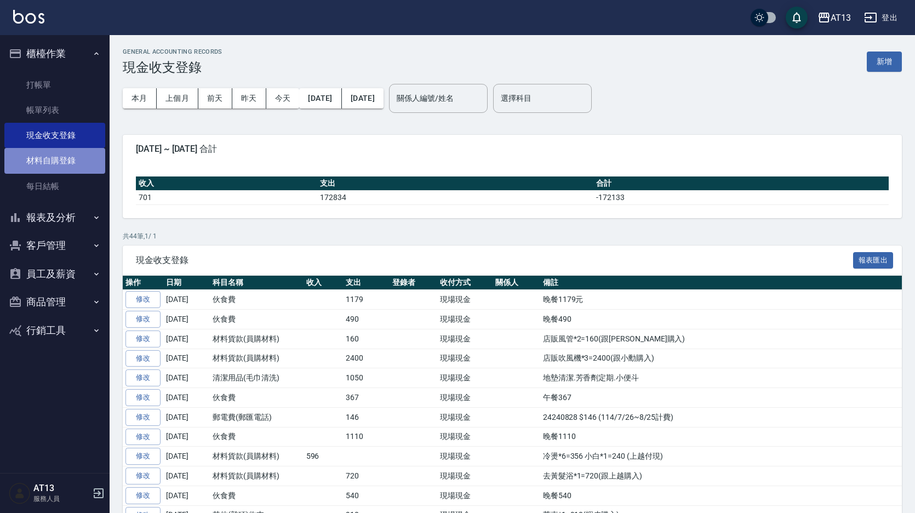
click at [90, 167] on link "材料自購登錄" at bounding box center [54, 160] width 101 height 25
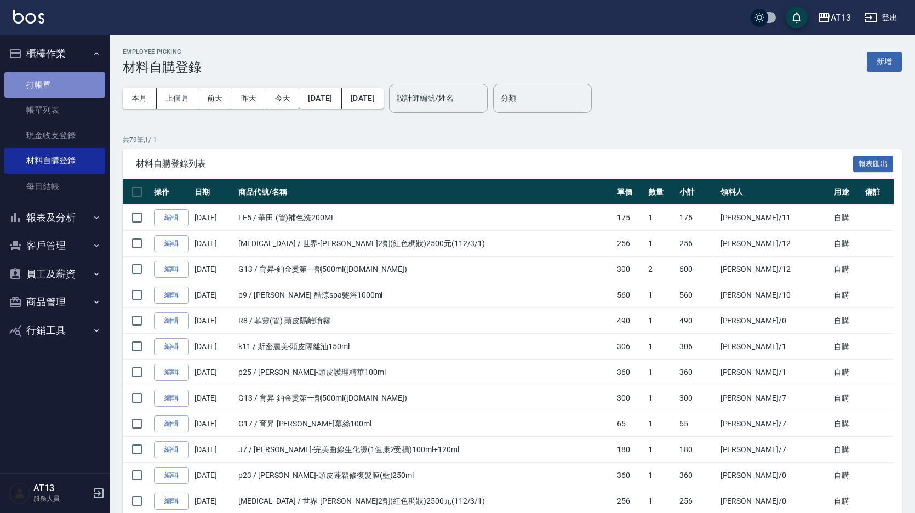
click at [50, 93] on link "打帳單" at bounding box center [54, 84] width 101 height 25
